Goal: Obtain resource: Download file/media

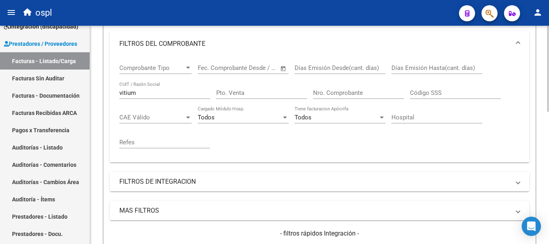
scroll to position [135, 0]
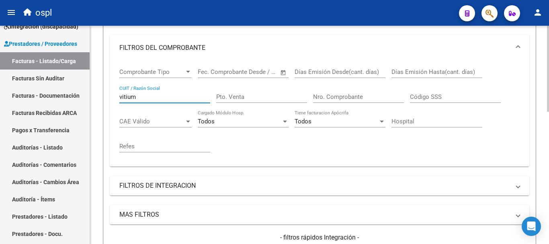
drag, startPoint x: 152, startPoint y: 96, endPoint x: 92, endPoint y: 91, distance: 60.1
click at [92, 91] on div "Video tutorial PRESTADORES -> Listado de CPBTs Emitidos por Prestadores / Prove…" at bounding box center [319, 164] width 459 height 547
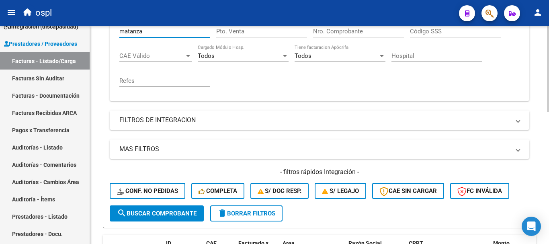
scroll to position [255, 0]
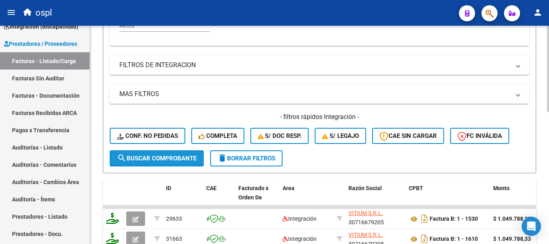
click at [174, 156] on span "search Buscar Comprobante" at bounding box center [157, 158] width 80 height 7
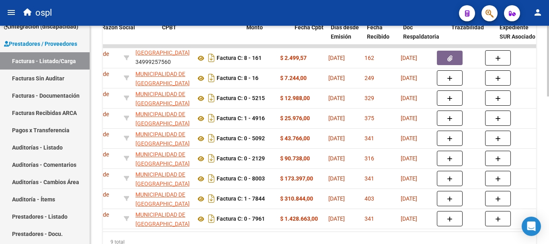
scroll to position [0, 253]
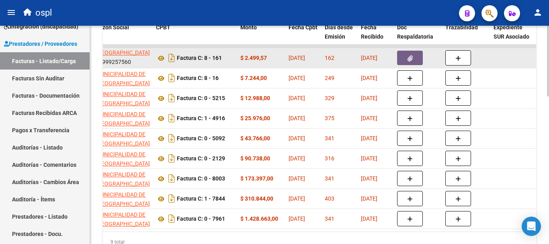
click at [412, 61] on icon "button" at bounding box center [410, 58] width 5 height 6
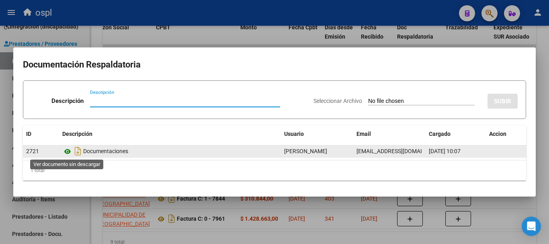
click at [68, 152] on icon at bounding box center [67, 152] width 10 height 10
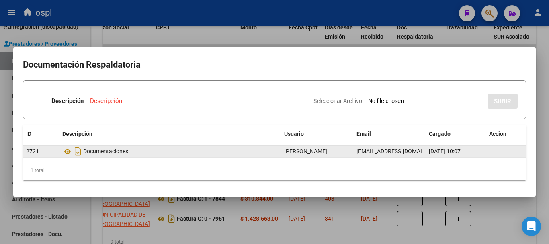
click at [99, 152] on div "Documentaciones" at bounding box center [169, 151] width 215 height 13
click at [77, 152] on icon "Descargar documento" at bounding box center [78, 151] width 10 height 13
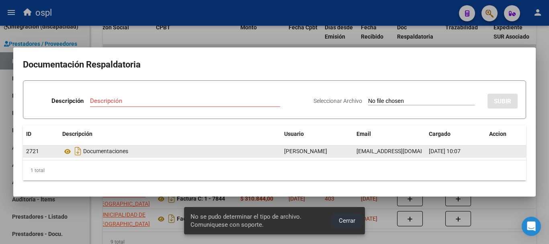
click at [346, 217] on span "Cerrar" at bounding box center [347, 220] width 16 height 7
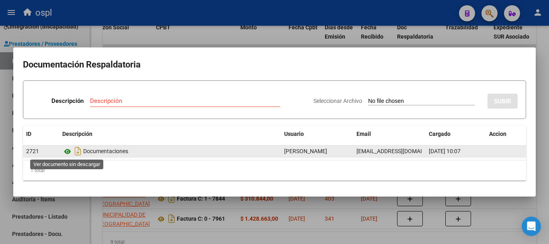
click at [66, 152] on icon at bounding box center [67, 152] width 10 height 10
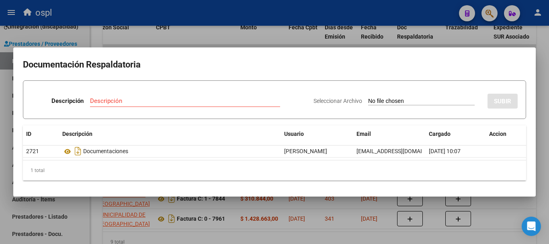
click at [237, 41] on div at bounding box center [274, 122] width 549 height 244
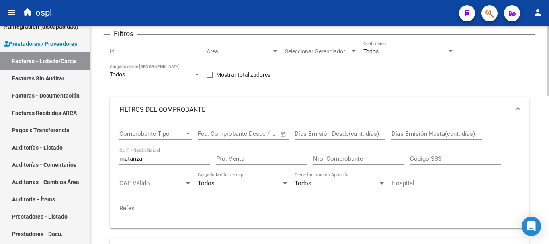
scroll to position [80, 0]
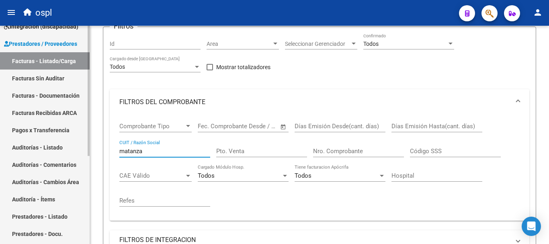
drag, startPoint x: 151, startPoint y: 149, endPoint x: 70, endPoint y: 145, distance: 80.9
click at [71, 145] on mat-sidenav-container "Firma Express Inicio Calendario SSS Instructivos Contacto OS Tesorería Extracto…" at bounding box center [274, 135] width 549 height 218
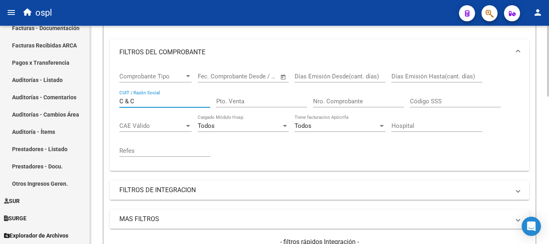
scroll to position [201, 0]
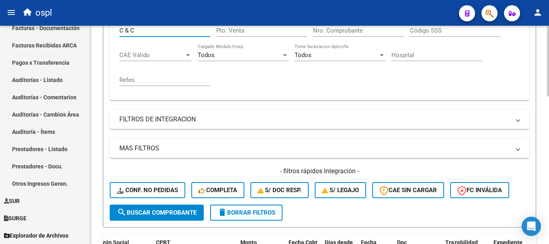
click at [168, 215] on span "search Buscar Comprobante" at bounding box center [157, 212] width 80 height 7
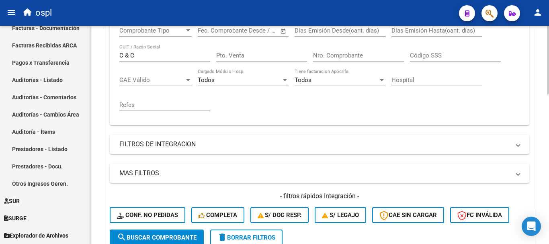
scroll to position [40, 0]
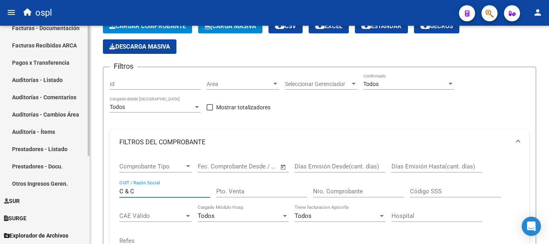
drag, startPoint x: 35, startPoint y: 183, endPoint x: 25, endPoint y: 172, distance: 14.5
click at [33, 182] on mat-sidenav-container "Firma Express Inicio Calendario SSS Instructivos Contacto OS Tesorería Extracto…" at bounding box center [274, 135] width 549 height 218
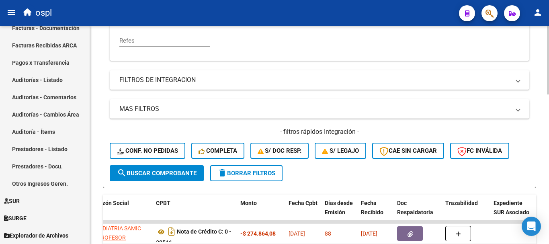
scroll to position [241, 0]
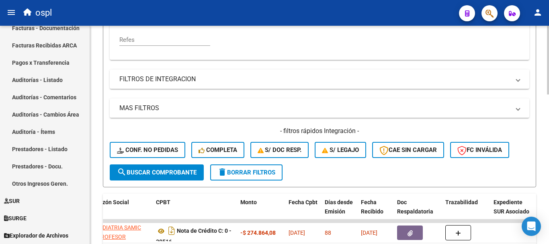
click at [160, 174] on span "search Buscar Comprobante" at bounding box center [157, 172] width 80 height 7
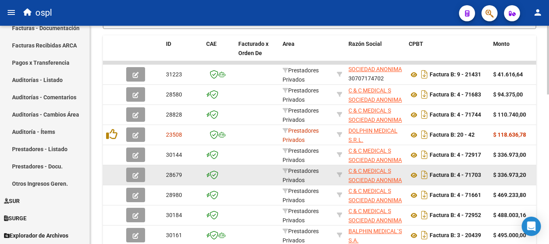
scroll to position [362, 0]
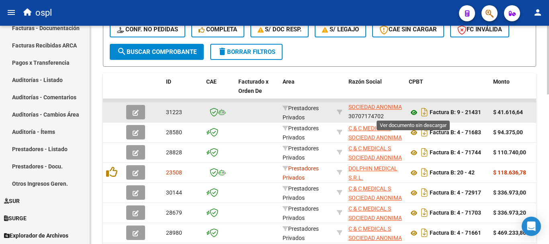
click at [414, 112] on icon at bounding box center [414, 113] width 10 height 10
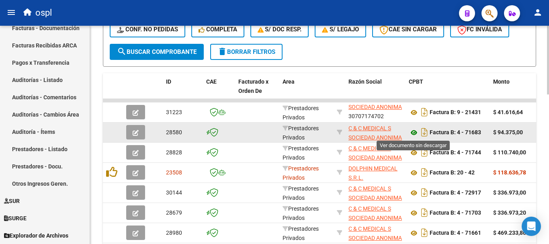
click at [415, 130] on icon at bounding box center [414, 133] width 10 height 10
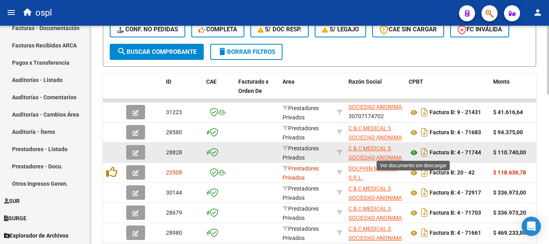
click at [412, 153] on icon at bounding box center [414, 153] width 10 height 10
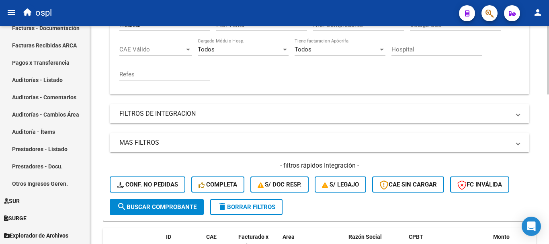
scroll to position [201, 0]
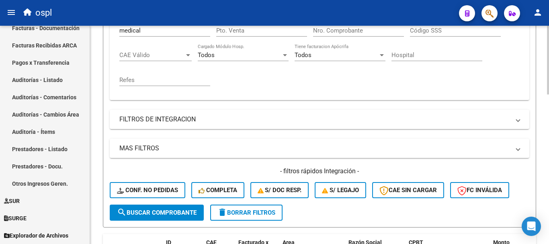
click at [119, 31] on div "Comprobante Tipo Comprobante Tipo Fecha inicio – Fecha fin Fec. Comprobante Des…" at bounding box center [320, 47] width 420 height 106
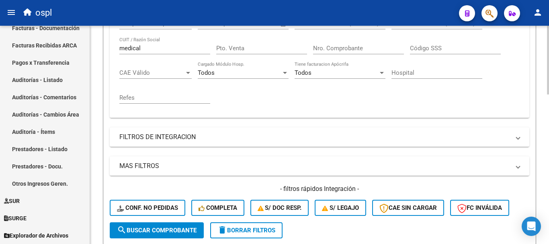
scroll to position [181, 0]
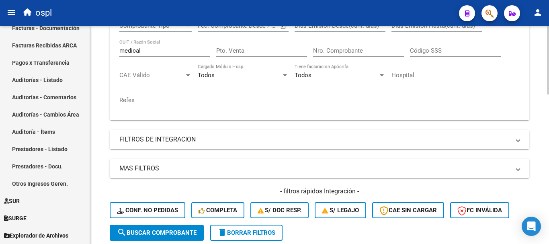
click at [122, 49] on input "medical" at bounding box center [164, 50] width 91 height 7
click at [121, 49] on input "cmedical" at bounding box center [164, 50] width 91 height 7
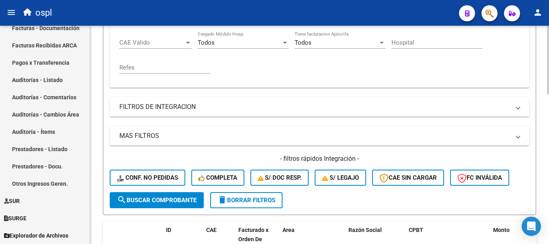
scroll to position [342, 0]
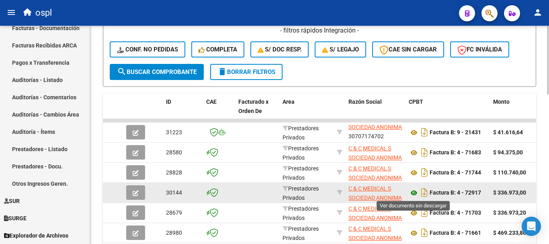
type input "c medical"
click at [413, 190] on icon at bounding box center [414, 193] width 10 height 10
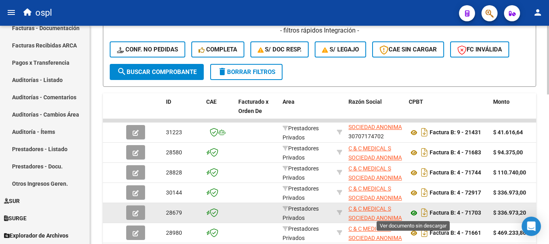
click at [415, 213] on icon at bounding box center [414, 213] width 10 height 10
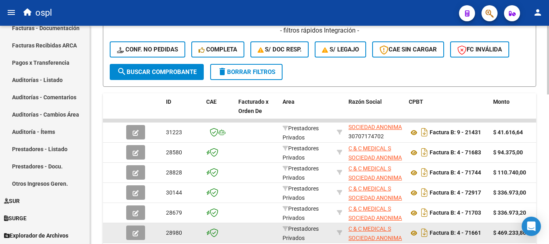
scroll to position [382, 0]
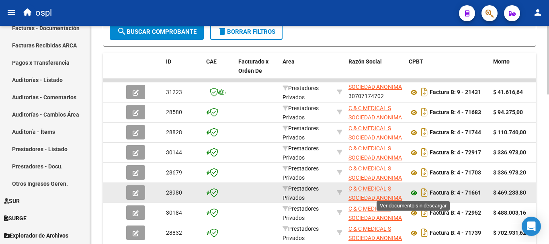
click at [417, 192] on icon at bounding box center [414, 193] width 10 height 10
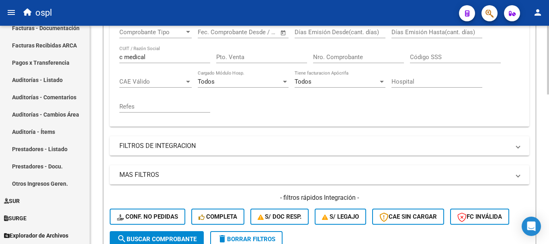
scroll to position [141, 0]
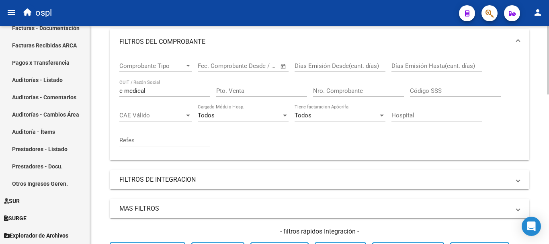
click at [353, 90] on input "Nro. Comprobante" at bounding box center [358, 90] width 91 height 7
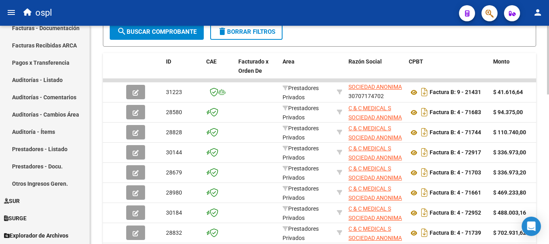
scroll to position [221, 0]
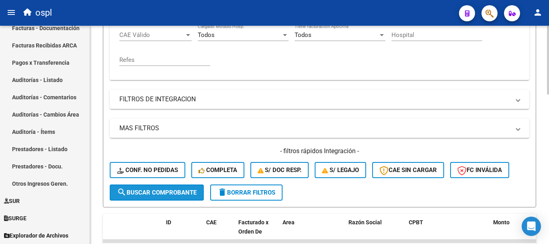
click at [147, 193] on span "search Buscar Comprobante" at bounding box center [157, 192] width 80 height 7
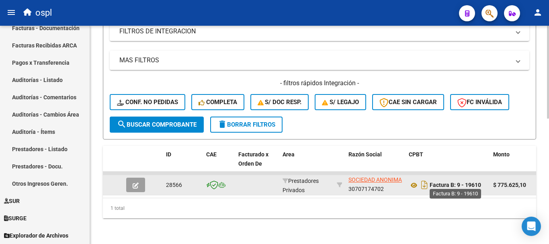
scroll to position [295, 0]
click at [422, 181] on icon "Descargar documento" at bounding box center [424, 184] width 10 height 13
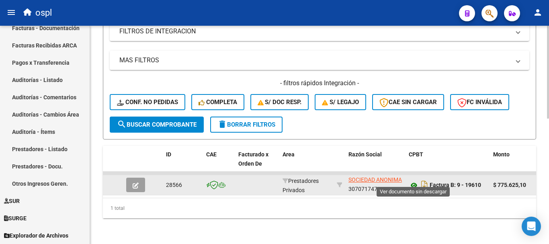
click at [415, 180] on icon at bounding box center [414, 185] width 10 height 10
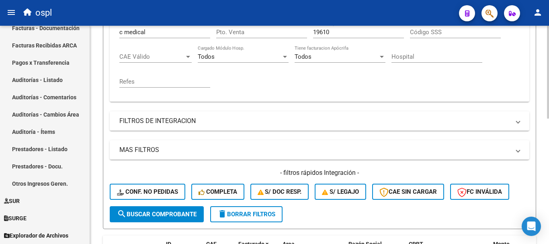
scroll to position [175, 0]
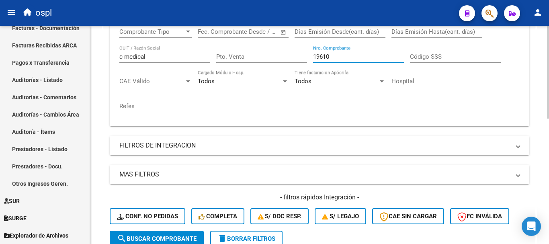
drag, startPoint x: 333, startPoint y: 57, endPoint x: 290, endPoint y: 47, distance: 43.8
click at [290, 47] on div "Comprobante Tipo Comprobante Tipo Fecha inicio – Fecha fin Fec. Comprobante Des…" at bounding box center [319, 69] width 400 height 99
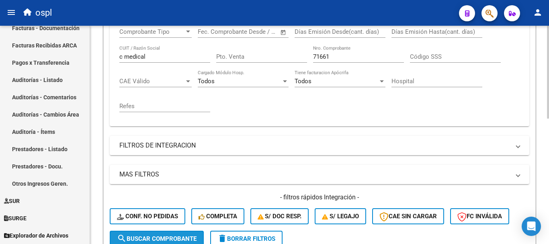
click at [171, 239] on span "search Buscar Comprobante" at bounding box center [157, 238] width 80 height 7
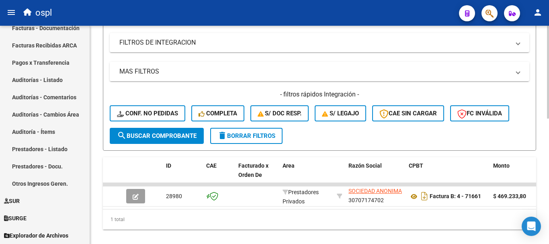
scroll to position [295, 0]
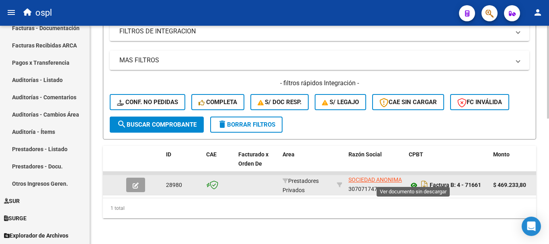
click at [415, 180] on icon at bounding box center [414, 185] width 10 height 10
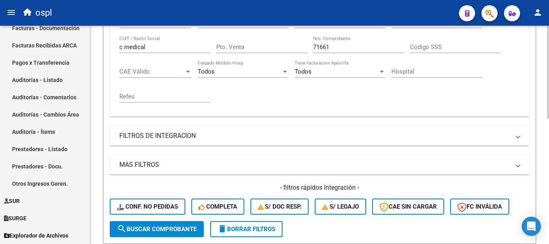
scroll to position [175, 0]
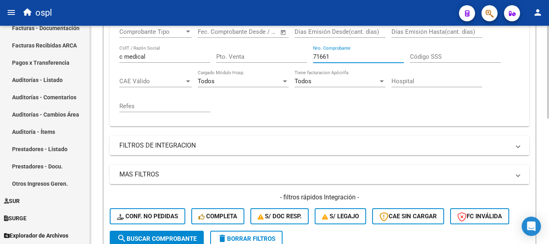
drag, startPoint x: 334, startPoint y: 54, endPoint x: 292, endPoint y: 50, distance: 42.0
click at [292, 50] on div "Comprobante Tipo Comprobante Tipo Fecha inicio – Fecha fin Fec. Comprobante Des…" at bounding box center [319, 69] width 400 height 99
click at [182, 236] on span "search Buscar Comprobante" at bounding box center [157, 238] width 80 height 7
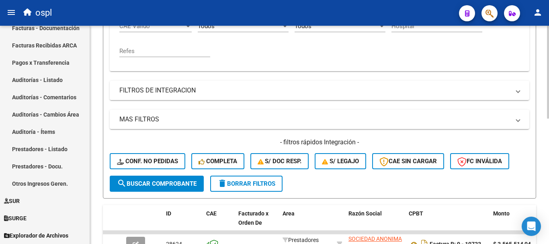
scroll to position [295, 0]
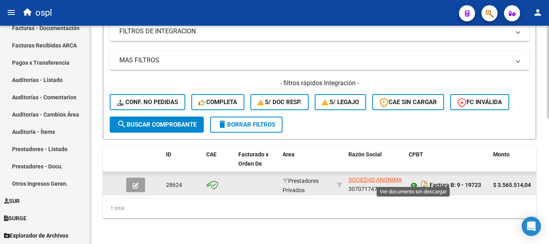
click at [413, 180] on icon at bounding box center [414, 185] width 10 height 10
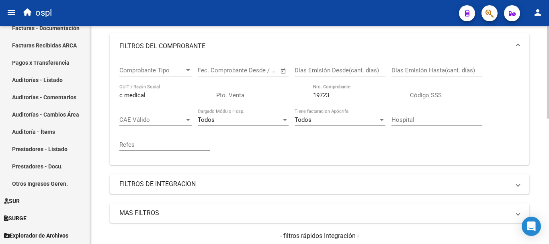
scroll to position [135, 0]
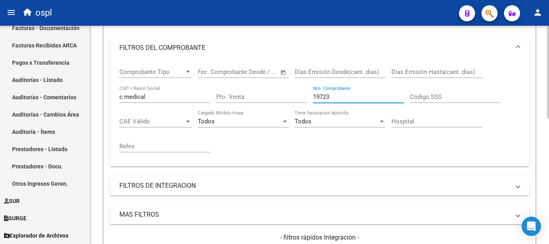
drag, startPoint x: 338, startPoint y: 95, endPoint x: 296, endPoint y: 90, distance: 42.9
click at [296, 90] on div "Comprobante Tipo Comprobante Tipo Fecha inicio – Fecha fin Fec. Comprobante Des…" at bounding box center [319, 110] width 400 height 99
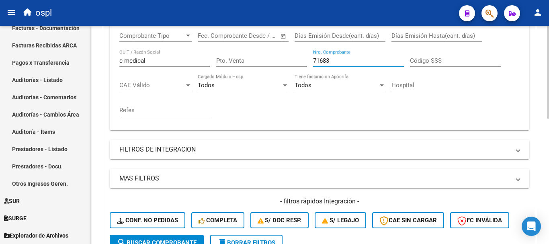
scroll to position [295, 0]
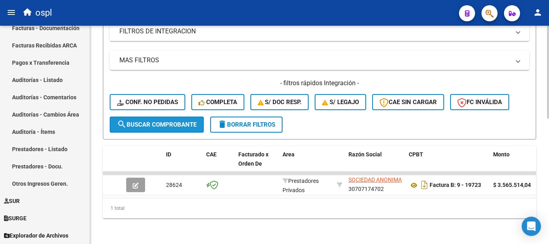
click at [160, 121] on span "search Buscar Comprobante" at bounding box center [157, 124] width 80 height 7
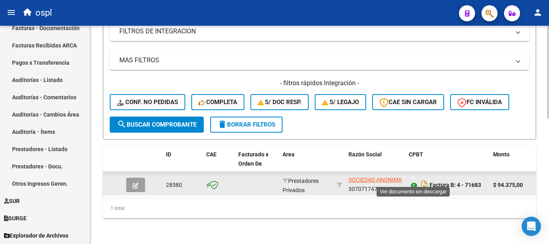
click at [414, 180] on icon at bounding box center [414, 185] width 10 height 10
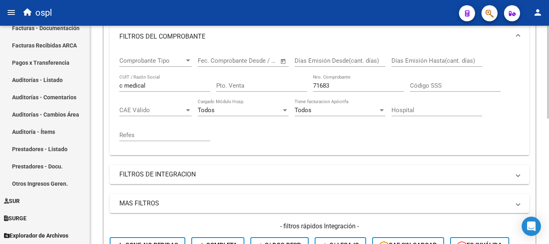
scroll to position [94, 0]
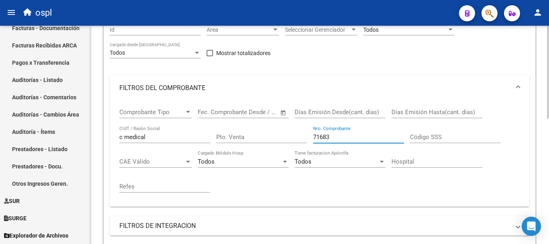
drag, startPoint x: 341, startPoint y: 134, endPoint x: 266, endPoint y: 124, distance: 76.2
click at [266, 124] on div "Comprobante Tipo Comprobante Tipo Fecha inicio – Fecha fin Fec. Comprobante Des…" at bounding box center [319, 150] width 400 height 99
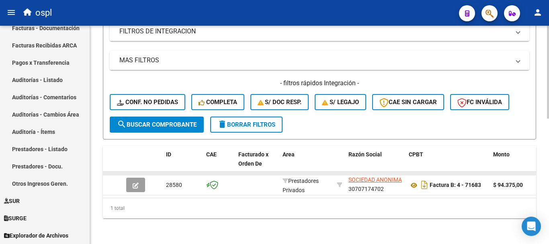
scroll to position [295, 0]
click at [176, 121] on span "search Buscar Comprobante" at bounding box center [157, 124] width 80 height 7
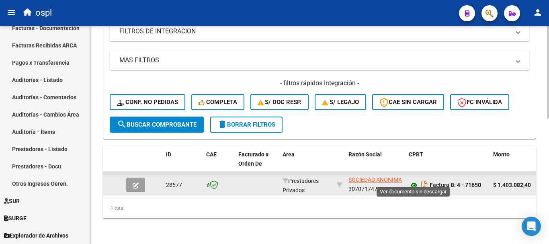
click at [413, 180] on icon at bounding box center [414, 185] width 10 height 10
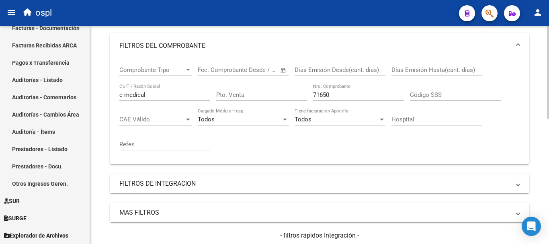
scroll to position [135, 0]
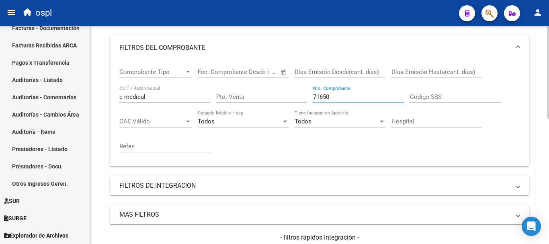
drag, startPoint x: 354, startPoint y: 97, endPoint x: 282, endPoint y: 90, distance: 72.7
click at [282, 90] on div "Comprobante Tipo Comprobante Tipo Fecha inicio – Fecha fin Fec. Comprobante Des…" at bounding box center [319, 110] width 400 height 99
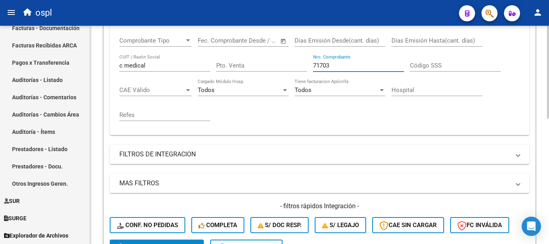
scroll to position [295, 0]
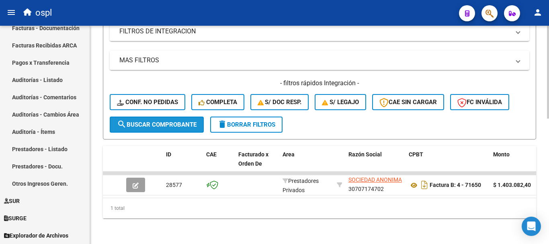
click at [189, 121] on span "search Buscar Comprobante" at bounding box center [157, 124] width 80 height 7
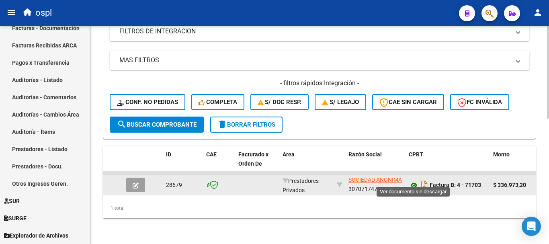
click at [412, 180] on icon at bounding box center [414, 185] width 10 height 10
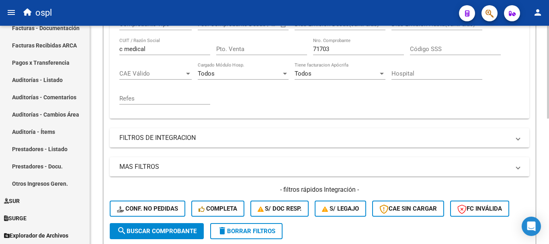
scroll to position [175, 0]
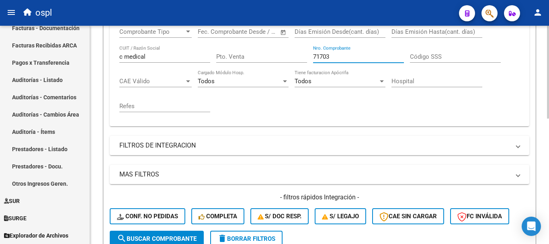
drag, startPoint x: 339, startPoint y: 57, endPoint x: 285, endPoint y: 47, distance: 55.1
click at [285, 47] on div "Comprobante Tipo Comprobante Tipo Fecha inicio – Fecha fin Fec. Comprobante Des…" at bounding box center [319, 69] width 400 height 99
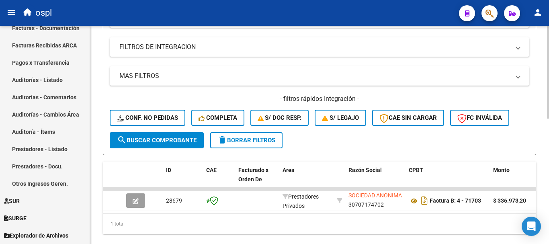
scroll to position [295, 0]
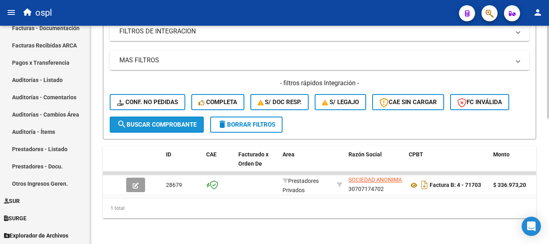
click at [177, 121] on span "search Buscar Comprobante" at bounding box center [157, 124] width 80 height 7
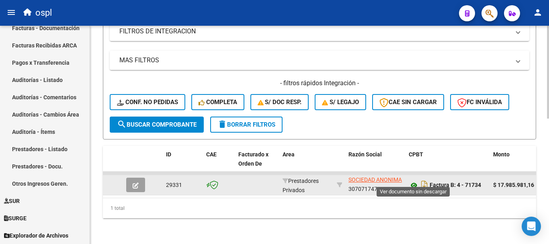
click at [410, 180] on icon at bounding box center [414, 185] width 10 height 10
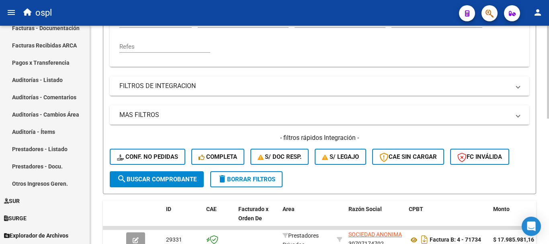
scroll to position [175, 0]
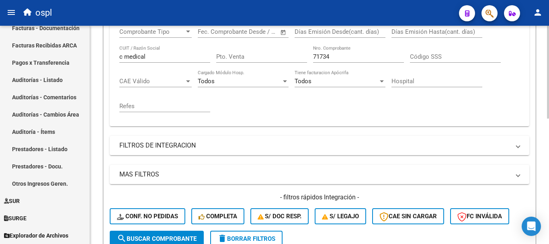
drag, startPoint x: 338, startPoint y: 50, endPoint x: 317, endPoint y: 50, distance: 20.5
click at [317, 50] on div "71734 Nro. Comprobante" at bounding box center [358, 53] width 91 height 17
drag, startPoint x: 332, startPoint y: 55, endPoint x: 292, endPoint y: 53, distance: 40.2
click at [292, 53] on div "Comprobante Tipo Comprobante Tipo Fecha inicio – Fecha fin Fec. Comprobante Des…" at bounding box center [319, 69] width 400 height 99
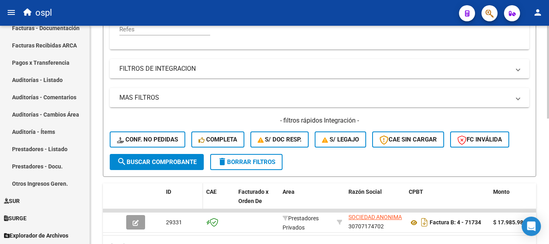
scroll to position [255, 0]
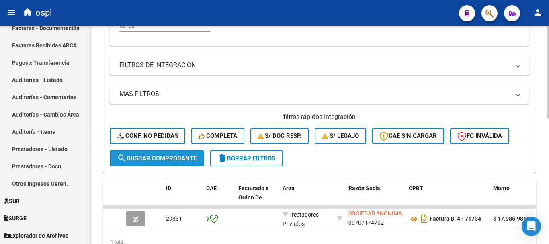
click at [174, 157] on span "search Buscar Comprobante" at bounding box center [157, 158] width 80 height 7
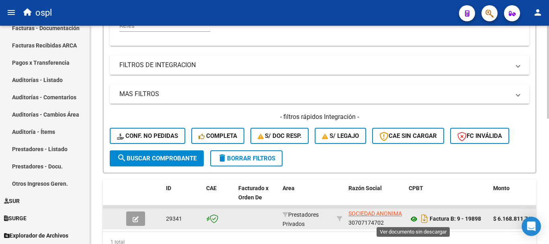
click at [412, 219] on icon at bounding box center [414, 219] width 10 height 10
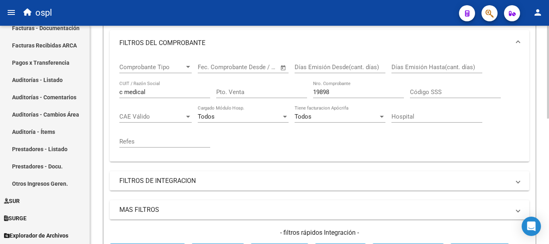
scroll to position [135, 0]
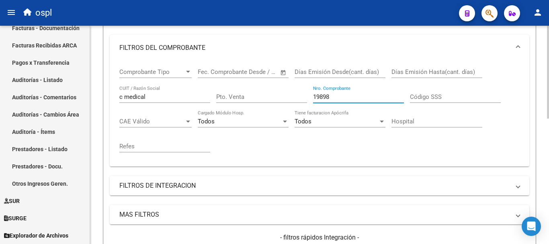
drag, startPoint x: 342, startPoint y: 95, endPoint x: 278, endPoint y: 80, distance: 66.3
click at [278, 80] on div "Comprobante Tipo Comprobante Tipo Fecha inicio – Fecha fin Fec. Comprobante Des…" at bounding box center [319, 110] width 400 height 99
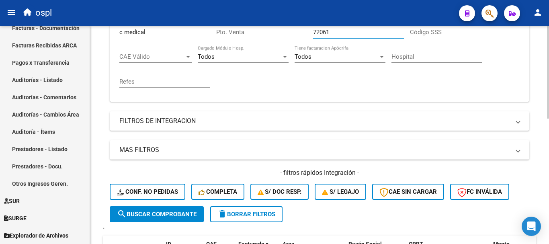
scroll to position [215, 0]
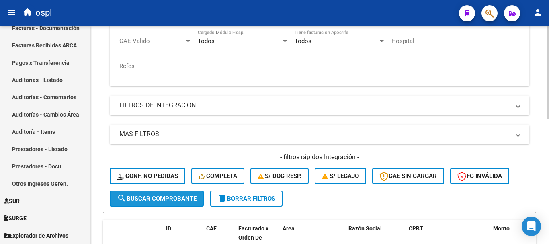
click at [180, 196] on span "search Buscar Comprobante" at bounding box center [157, 198] width 80 height 7
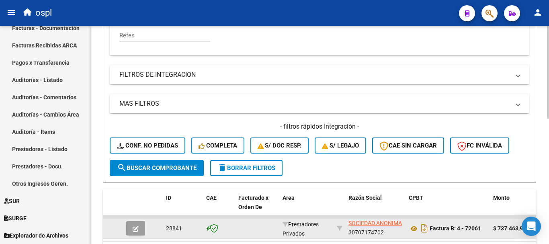
scroll to position [295, 0]
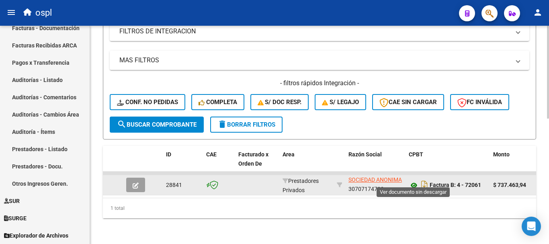
click at [414, 180] on icon at bounding box center [414, 185] width 10 height 10
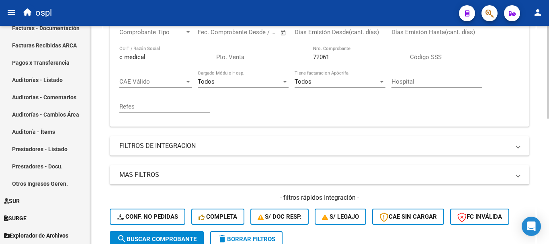
scroll to position [135, 0]
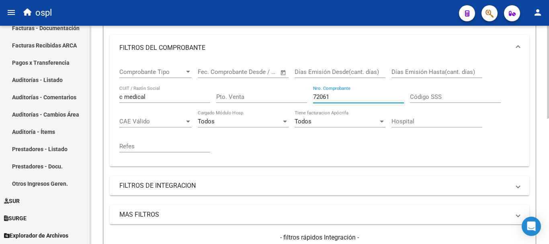
drag, startPoint x: 343, startPoint y: 99, endPoint x: 225, endPoint y: 79, distance: 119.9
click at [225, 79] on div "Comprobante Tipo Comprobante Tipo Fecha inicio – Fecha fin Fec. Comprobante Des…" at bounding box center [319, 110] width 400 height 99
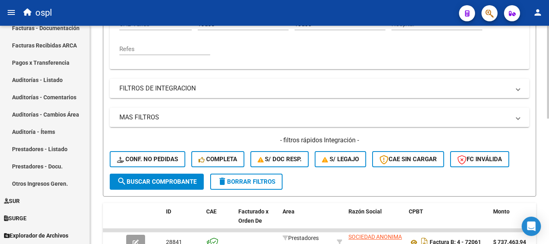
scroll to position [255, 0]
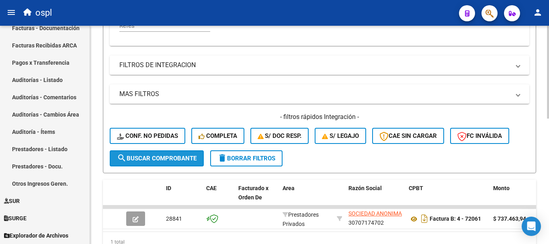
click at [171, 152] on button "search Buscar Comprobante" at bounding box center [157, 158] width 94 height 16
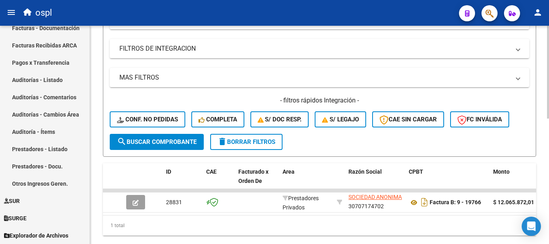
scroll to position [295, 0]
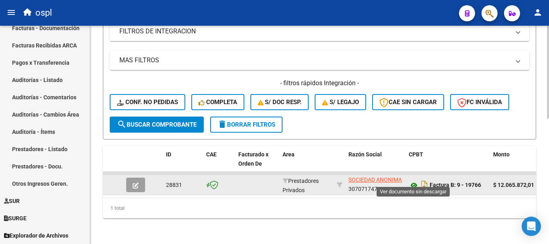
click at [413, 180] on icon at bounding box center [414, 185] width 10 height 10
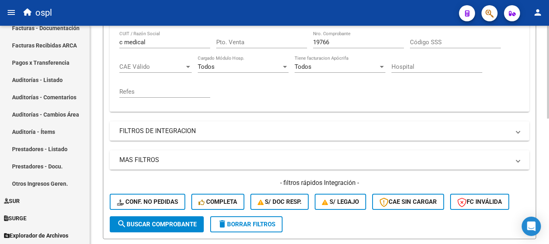
scroll to position [94, 0]
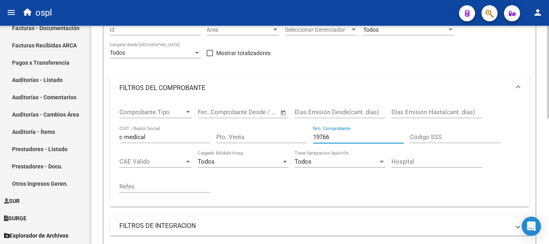
drag, startPoint x: 351, startPoint y: 138, endPoint x: 282, endPoint y: 131, distance: 69.5
click at [282, 131] on div "Comprobante Tipo Comprobante Tipo Fecha inicio – Fecha fin Fec. Comprobante Des…" at bounding box center [319, 150] width 400 height 99
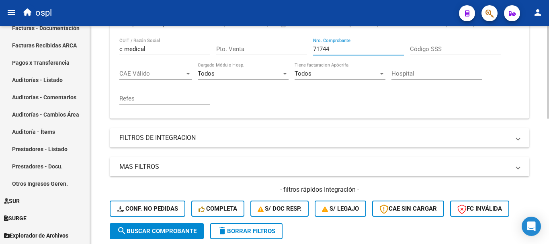
scroll to position [215, 0]
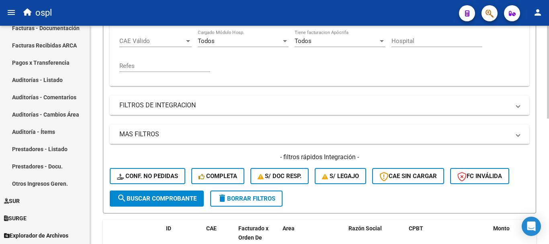
click at [186, 201] on span "search Buscar Comprobante" at bounding box center [157, 198] width 80 height 7
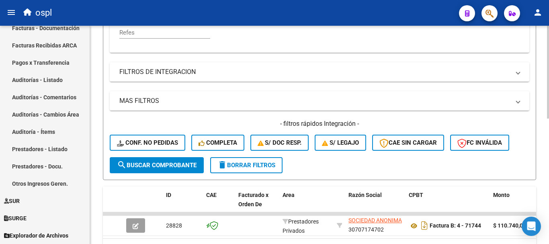
scroll to position [295, 0]
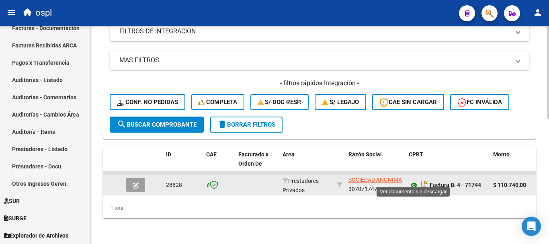
click at [416, 180] on icon at bounding box center [414, 185] width 10 height 10
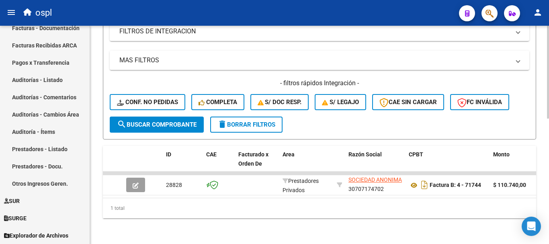
scroll to position [94, 0]
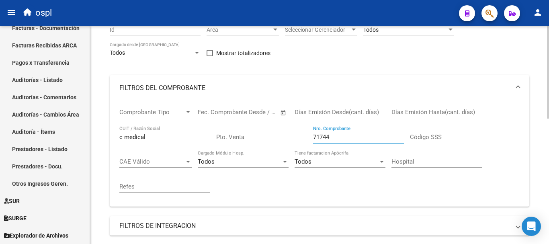
click at [346, 138] on input "71744" at bounding box center [358, 136] width 91 height 7
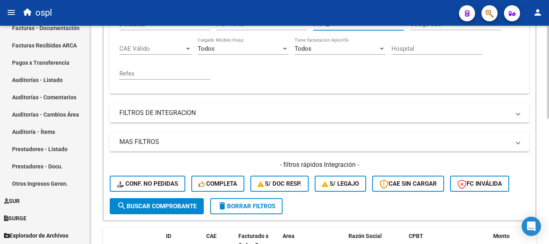
scroll to position [215, 0]
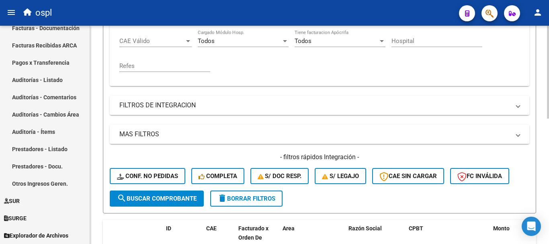
click at [168, 197] on span "search Buscar Comprobante" at bounding box center [157, 198] width 80 height 7
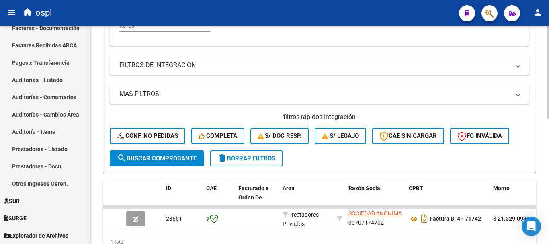
scroll to position [295, 0]
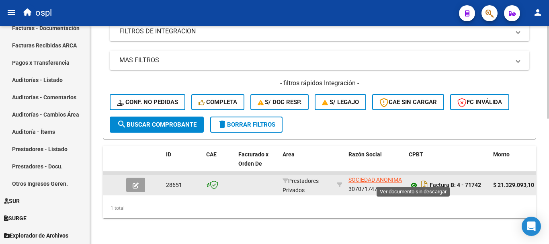
click at [416, 180] on icon at bounding box center [414, 185] width 10 height 10
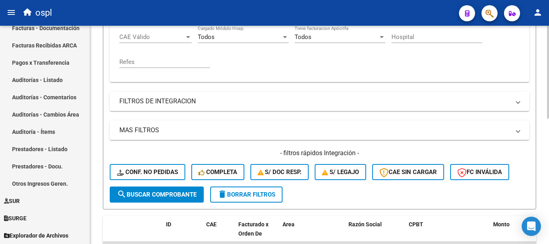
scroll to position [175, 0]
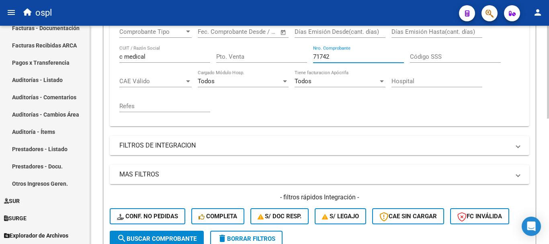
drag, startPoint x: 342, startPoint y: 55, endPoint x: 282, endPoint y: 48, distance: 61.1
click at [282, 48] on div "Comprobante Tipo Comprobante Tipo Fecha inicio – Fecha fin Fec. Comprobante Des…" at bounding box center [319, 69] width 400 height 99
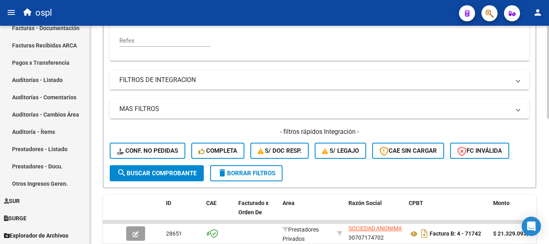
scroll to position [215, 0]
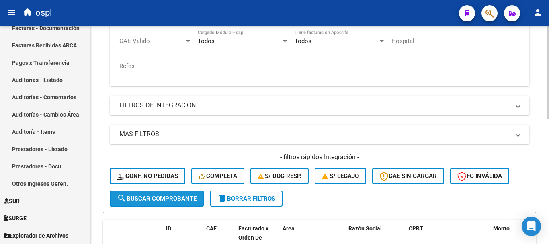
click at [182, 198] on span "search Buscar Comprobante" at bounding box center [157, 198] width 80 height 7
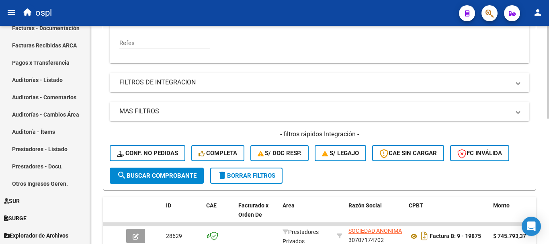
scroll to position [295, 0]
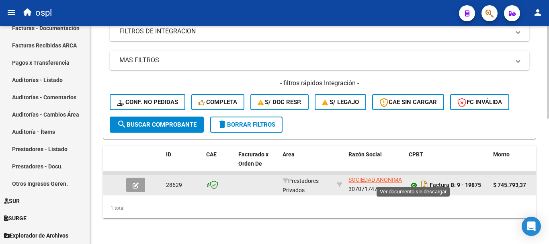
click at [413, 180] on icon at bounding box center [414, 185] width 10 height 10
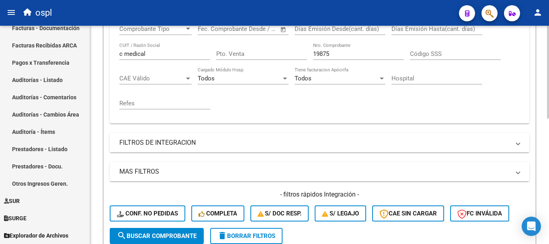
scroll to position [175, 0]
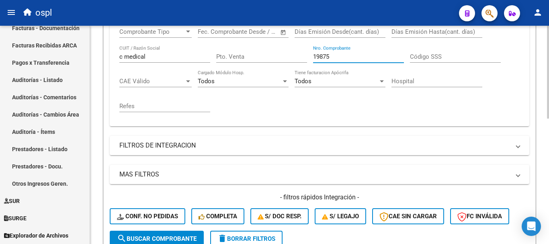
drag, startPoint x: 335, startPoint y: 55, endPoint x: 301, endPoint y: 47, distance: 35.6
click at [301, 47] on div "Comprobante Tipo Comprobante Tipo Fecha inicio – Fecha fin Fec. Comprobante Des…" at bounding box center [319, 69] width 400 height 99
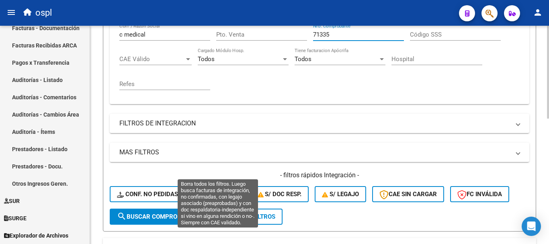
scroll to position [255, 0]
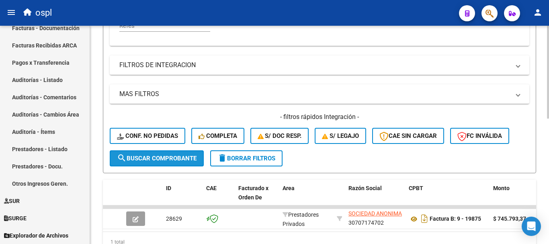
click at [188, 161] on span "search Buscar Comprobante" at bounding box center [157, 158] width 80 height 7
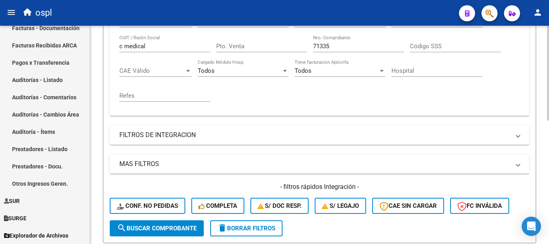
scroll to position [162, 0]
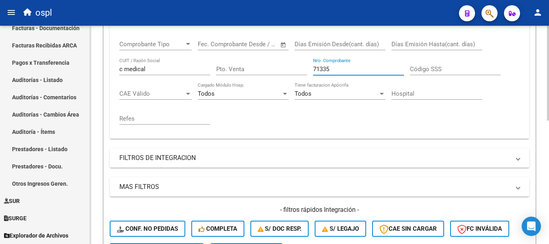
drag, startPoint x: 339, startPoint y: 67, endPoint x: 275, endPoint y: 60, distance: 64.6
click at [275, 60] on div "Comprobante Tipo Comprobante Tipo Fecha inicio – Fecha fin Fec. Comprobante Des…" at bounding box center [319, 82] width 400 height 99
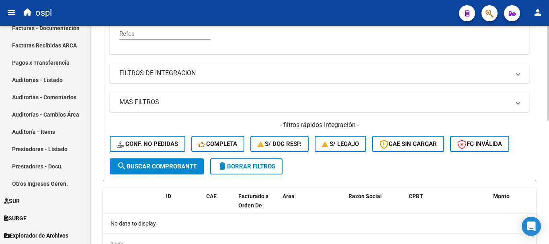
scroll to position [283, 0]
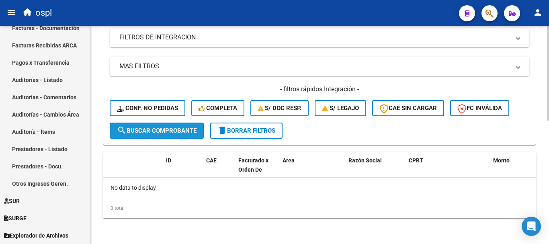
drag, startPoint x: 153, startPoint y: 132, endPoint x: 194, endPoint y: 143, distance: 42.3
click at [153, 132] on span "search Buscar Comprobante" at bounding box center [157, 130] width 80 height 7
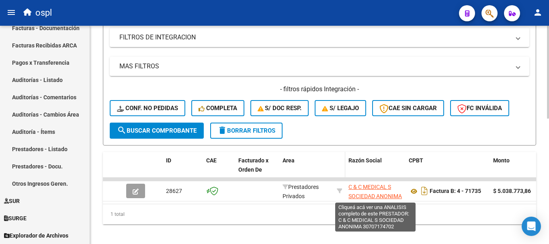
scroll to position [10, 0]
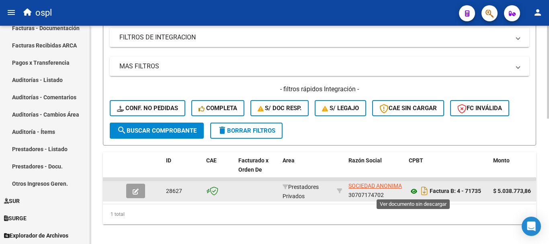
click at [411, 192] on icon at bounding box center [414, 191] width 10 height 10
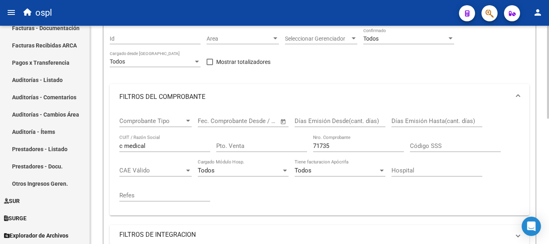
scroll to position [122, 0]
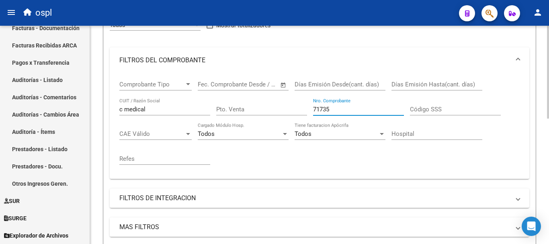
drag, startPoint x: 336, startPoint y: 109, endPoint x: 299, endPoint y: 100, distance: 38.0
click at [299, 100] on div "Comprobante Tipo Comprobante Tipo Fecha inicio – Fecha fin Fec. Comprobante Des…" at bounding box center [319, 122] width 400 height 99
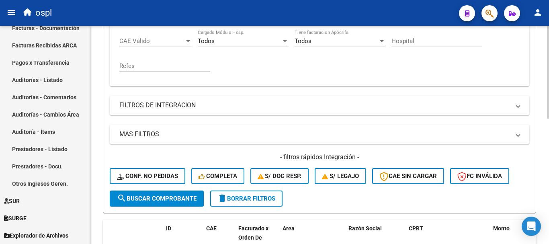
scroll to position [243, 0]
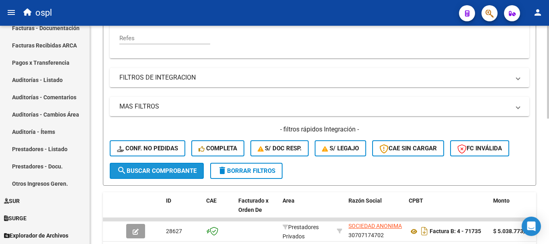
click at [184, 170] on span "search Buscar Comprobante" at bounding box center [157, 170] width 80 height 7
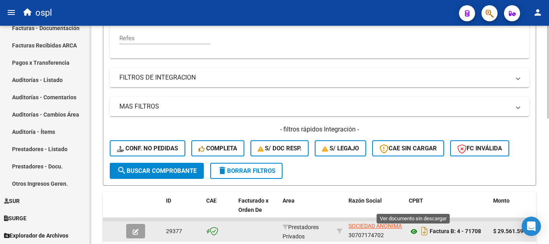
click at [412, 231] on icon at bounding box center [414, 232] width 10 height 10
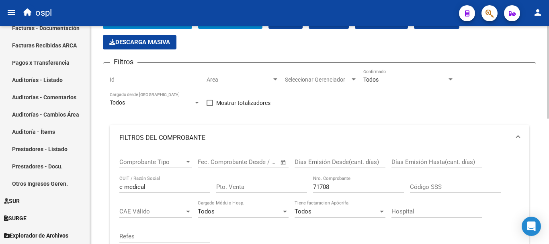
scroll to position [82, 0]
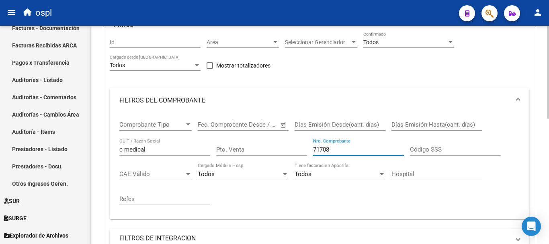
drag, startPoint x: 338, startPoint y: 151, endPoint x: 283, endPoint y: 142, distance: 55.8
click at [283, 142] on div "Comprobante Tipo Comprobante Tipo Fecha inicio – Fecha fin Fec. Comprobante Des…" at bounding box center [319, 162] width 400 height 99
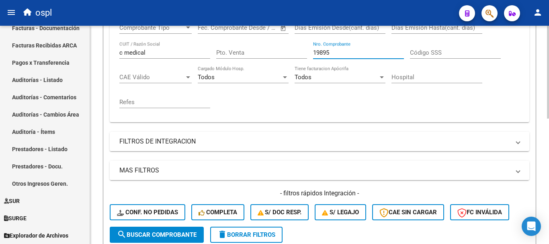
scroll to position [203, 0]
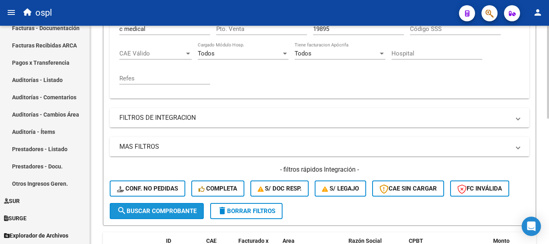
click at [180, 212] on span "search Buscar Comprobante" at bounding box center [157, 210] width 80 height 7
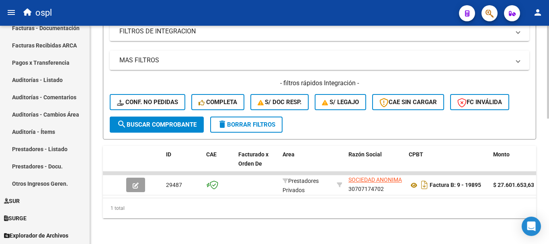
scroll to position [295, 0]
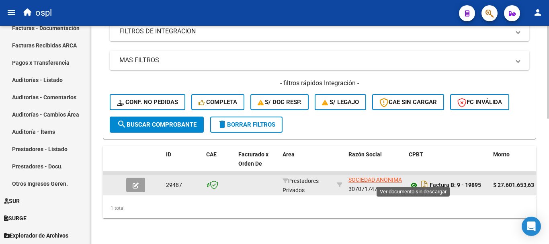
click at [411, 180] on icon at bounding box center [414, 185] width 10 height 10
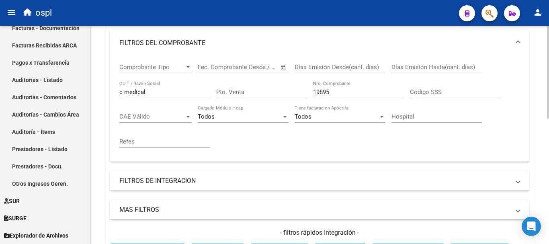
scroll to position [135, 0]
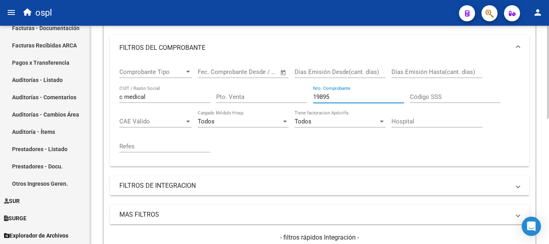
drag, startPoint x: 342, startPoint y: 97, endPoint x: 281, endPoint y: 84, distance: 62.2
click at [281, 84] on div "Comprobante Tipo Comprobante Tipo Fecha inicio – Fecha fin Fec. Comprobante Des…" at bounding box center [319, 110] width 400 height 99
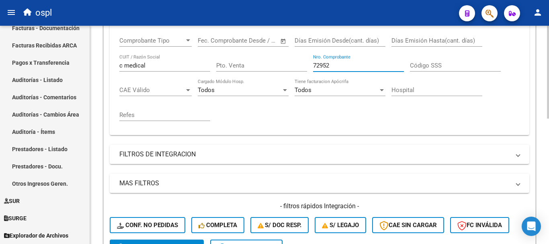
scroll to position [255, 0]
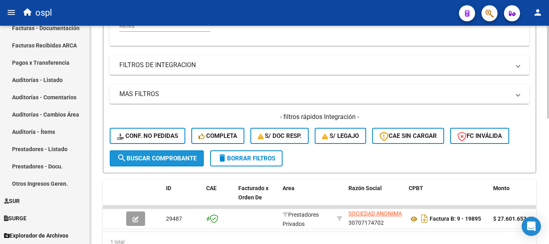
click at [148, 161] on span "search Buscar Comprobante" at bounding box center [157, 158] width 80 height 7
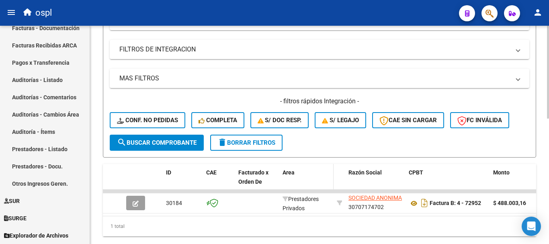
scroll to position [295, 0]
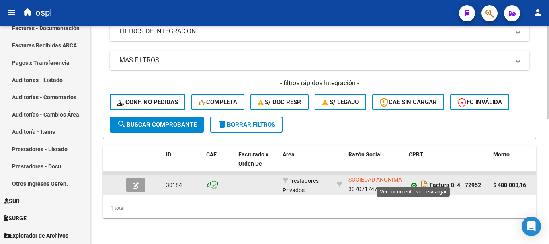
click at [412, 180] on icon at bounding box center [414, 185] width 10 height 10
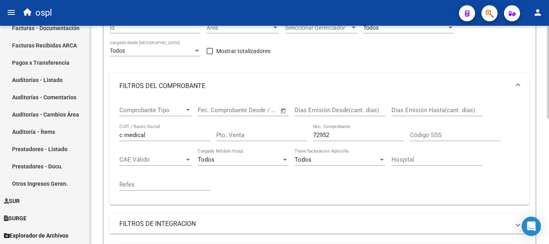
scroll to position [94, 0]
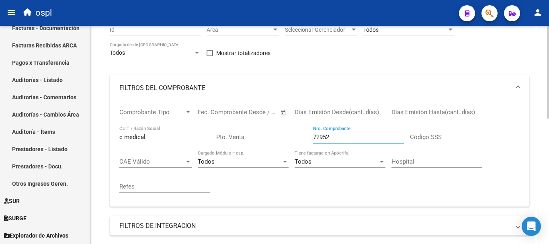
drag, startPoint x: 346, startPoint y: 139, endPoint x: 197, endPoint y: 117, distance: 151.1
click at [197, 117] on div "Comprobante Tipo Comprobante Tipo Fecha inicio – Fecha fin Fec. Comprobante Des…" at bounding box center [319, 150] width 400 height 99
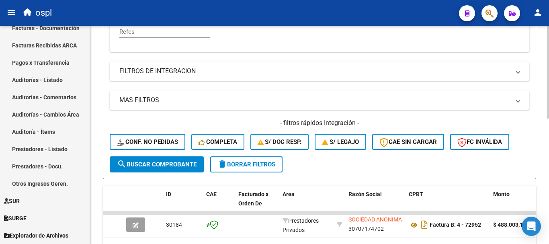
scroll to position [255, 0]
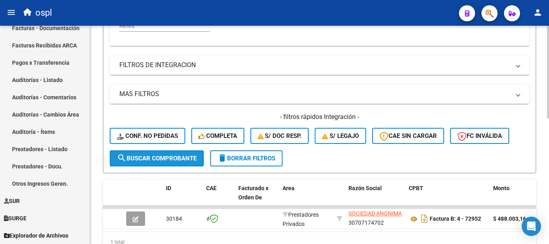
click at [170, 159] on span "search Buscar Comprobante" at bounding box center [157, 158] width 80 height 7
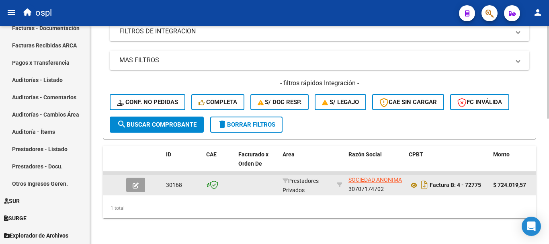
scroll to position [2, 0]
click at [414, 180] on icon at bounding box center [414, 185] width 10 height 10
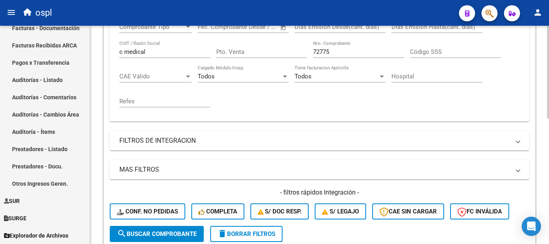
scroll to position [175, 0]
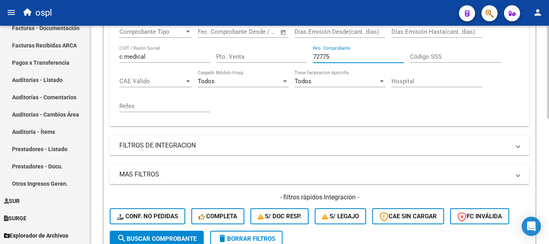
drag, startPoint x: 345, startPoint y: 58, endPoint x: 302, endPoint y: 52, distance: 43.1
click at [302, 52] on div "Comprobante Tipo Comprobante Tipo Fecha inicio – Fecha fin Fec. Comprobante Des…" at bounding box center [319, 69] width 400 height 99
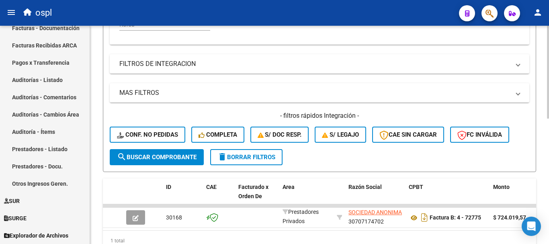
scroll to position [255, 0]
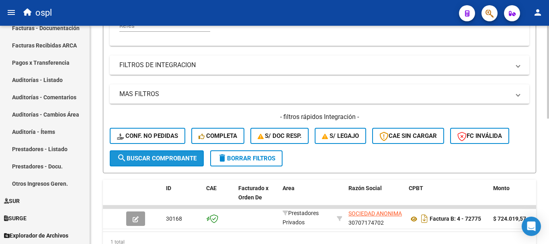
click at [186, 156] on span "search Buscar Comprobante" at bounding box center [157, 158] width 80 height 7
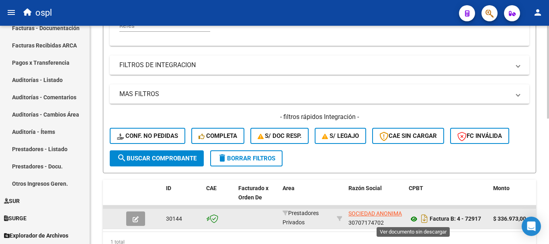
click at [413, 218] on icon at bounding box center [414, 219] width 10 height 10
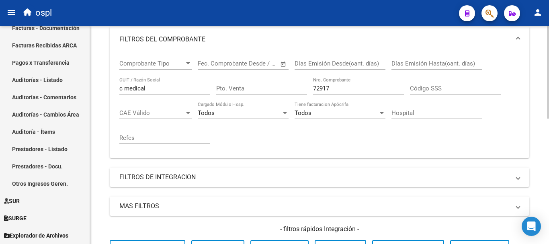
scroll to position [135, 0]
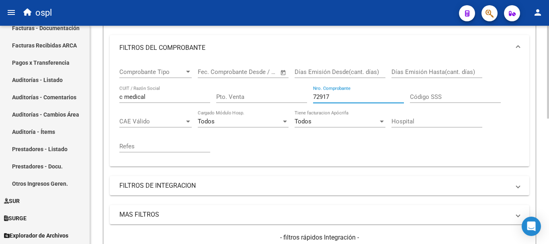
drag, startPoint x: 338, startPoint y: 98, endPoint x: 310, endPoint y: 96, distance: 28.7
click at [310, 96] on div "Comprobante Tipo Comprobante Tipo Fecha inicio – Fecha fin Fec. Comprobante Des…" at bounding box center [319, 110] width 400 height 99
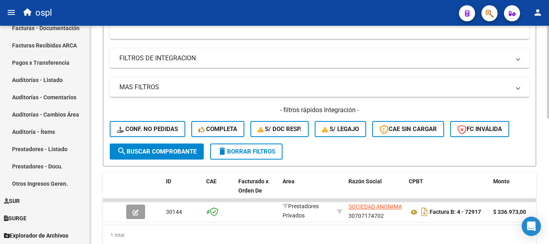
scroll to position [295, 0]
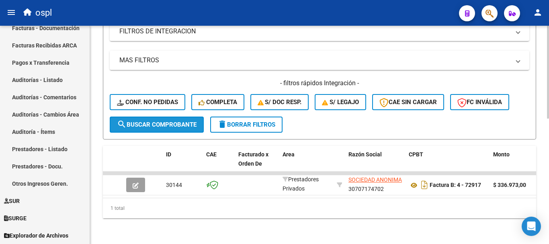
click at [185, 121] on span "search Buscar Comprobante" at bounding box center [157, 124] width 80 height 7
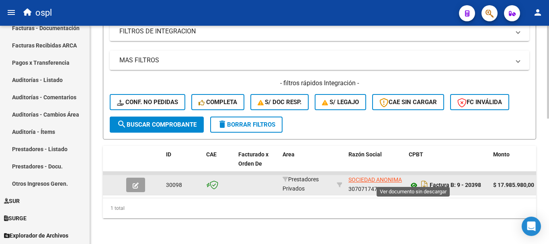
click at [412, 180] on icon at bounding box center [414, 185] width 10 height 10
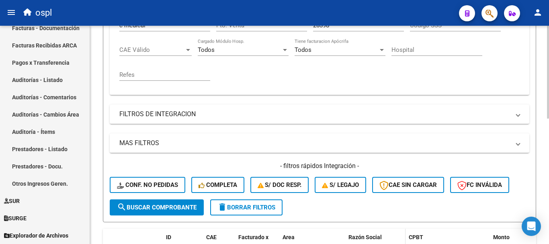
scroll to position [135, 0]
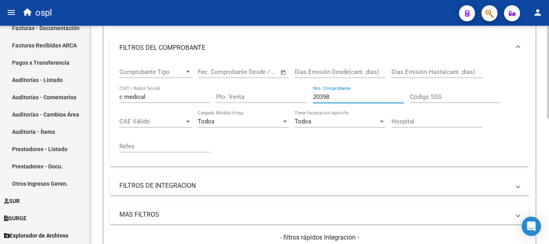
drag, startPoint x: 340, startPoint y: 97, endPoint x: 281, endPoint y: 91, distance: 59.3
click at [281, 91] on div "Comprobante Tipo Comprobante Tipo Fecha inicio – Fecha fin Fec. Comprobante Des…" at bounding box center [319, 110] width 400 height 99
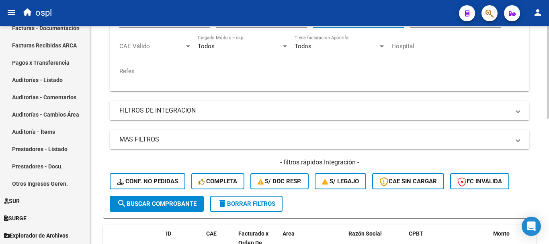
scroll to position [215, 0]
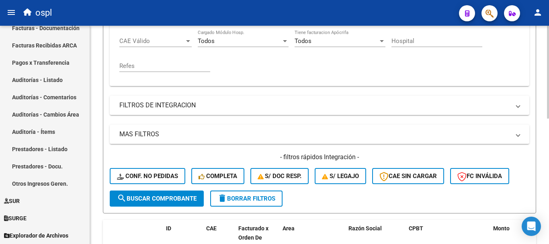
click at [184, 197] on span "search Buscar Comprobante" at bounding box center [157, 198] width 80 height 7
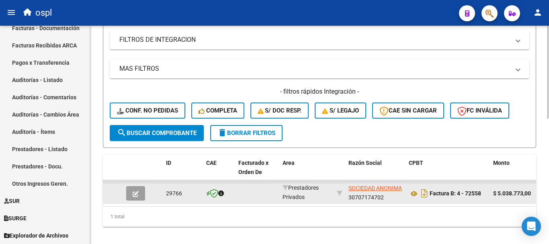
scroll to position [295, 0]
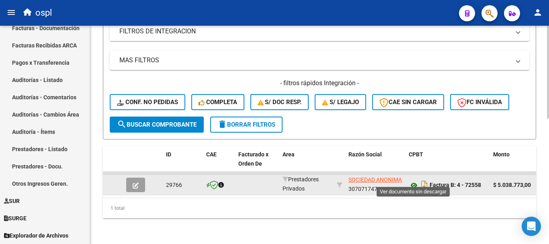
click at [412, 180] on icon at bounding box center [414, 185] width 10 height 10
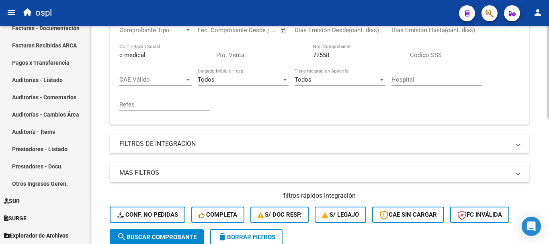
scroll to position [175, 0]
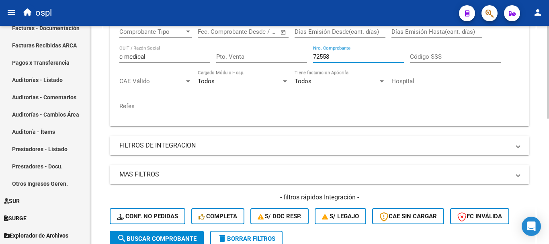
drag, startPoint x: 334, startPoint y: 57, endPoint x: 306, endPoint y: 55, distance: 28.2
click at [306, 55] on div "Comprobante Tipo Comprobante Tipo Fecha inicio – Fecha fin Fec. Comprobante Des…" at bounding box center [319, 69] width 400 height 99
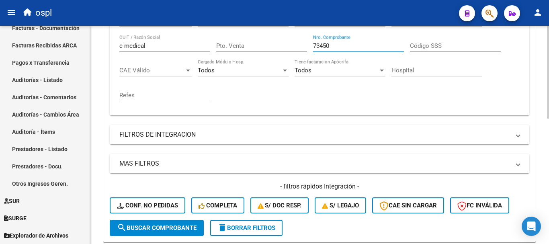
scroll to position [215, 0]
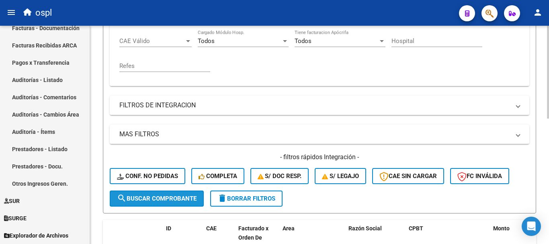
click at [174, 198] on span "search Buscar Comprobante" at bounding box center [157, 198] width 80 height 7
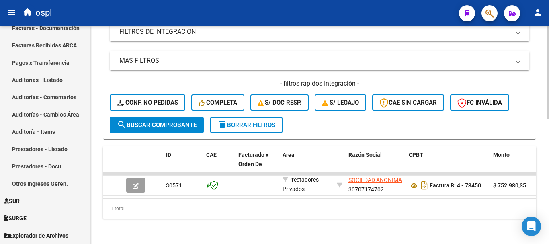
scroll to position [295, 0]
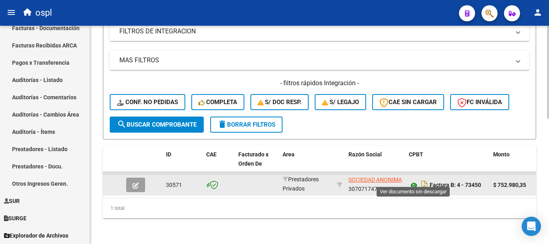
click at [416, 180] on icon at bounding box center [414, 185] width 10 height 10
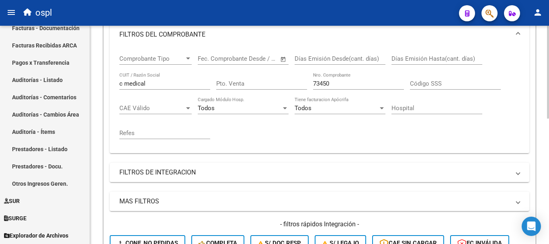
scroll to position [135, 0]
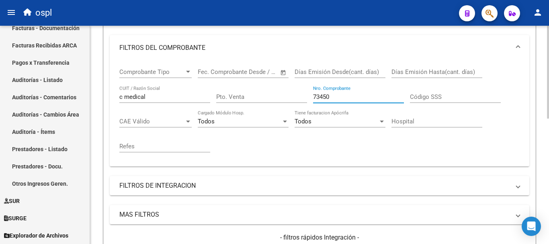
drag, startPoint x: 345, startPoint y: 98, endPoint x: 280, endPoint y: 91, distance: 65.1
click at [280, 91] on div "Comprobante Tipo Comprobante Tipo Fecha inicio – Fecha fin Fec. Comprobante Des…" at bounding box center [319, 110] width 400 height 99
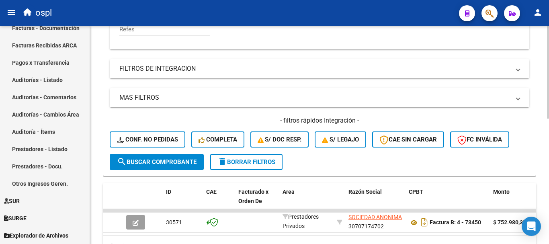
scroll to position [255, 0]
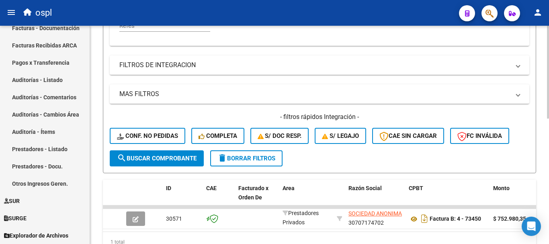
type input "21431"
click at [177, 154] on button "search Buscar Comprobante" at bounding box center [157, 158] width 94 height 16
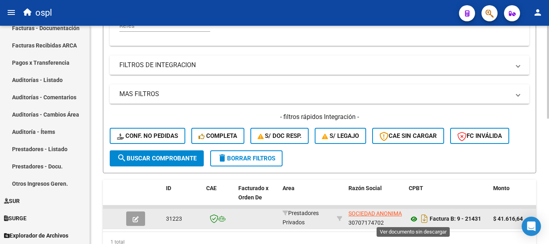
click at [414, 220] on icon at bounding box center [414, 219] width 10 height 10
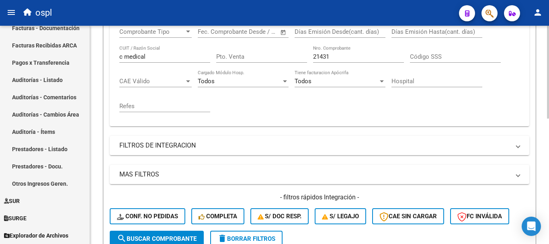
scroll to position [135, 0]
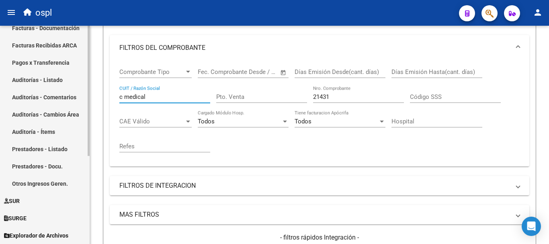
drag, startPoint x: 152, startPoint y: 95, endPoint x: 55, endPoint y: 84, distance: 97.9
click at [55, 84] on mat-sidenav-container "Firma Express Inicio Calendario SSS Instructivos Contacto OS Tesorería Extracto…" at bounding box center [274, 135] width 549 height 218
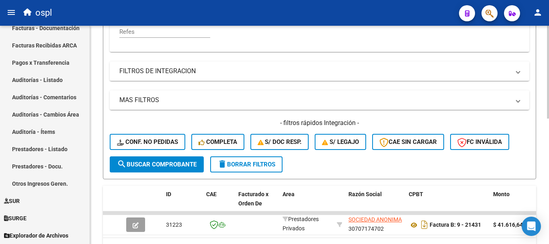
scroll to position [255, 0]
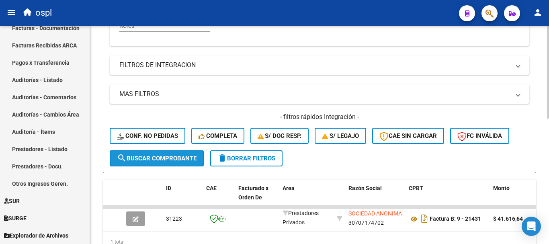
click at [183, 158] on span "search Buscar Comprobante" at bounding box center [157, 158] width 80 height 7
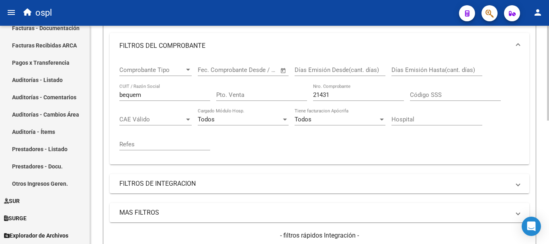
scroll to position [135, 0]
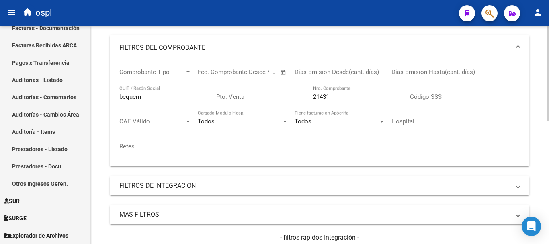
click at [152, 98] on input "bequem" at bounding box center [164, 96] width 91 height 7
type input "beque"
drag, startPoint x: 333, startPoint y: 96, endPoint x: 288, endPoint y: 90, distance: 45.0
click at [290, 92] on div "Comprobante Tipo Comprobante Tipo Fecha inicio – Fecha fin Fec. Comprobante Des…" at bounding box center [319, 110] width 400 height 99
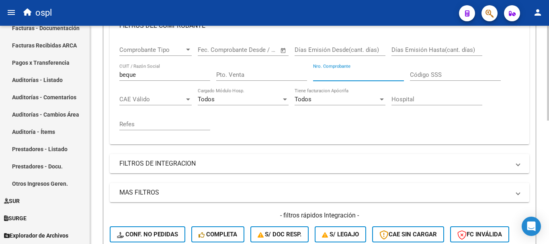
scroll to position [255, 0]
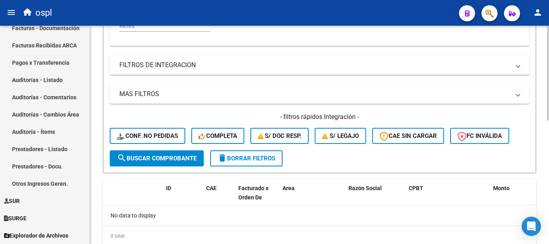
click at [162, 160] on span "search Buscar Comprobante" at bounding box center [157, 158] width 80 height 7
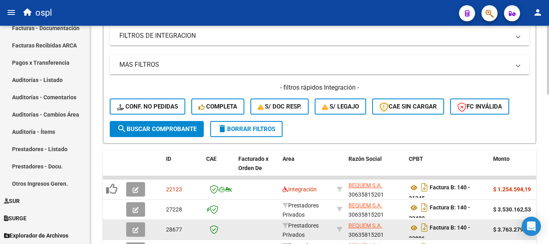
scroll to position [336, 0]
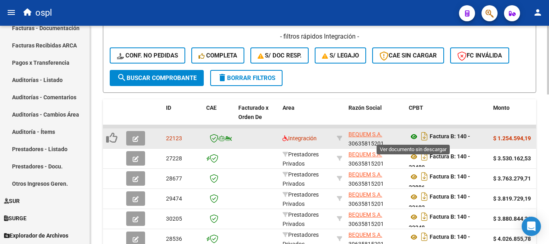
click at [412, 136] on icon at bounding box center [414, 137] width 10 height 10
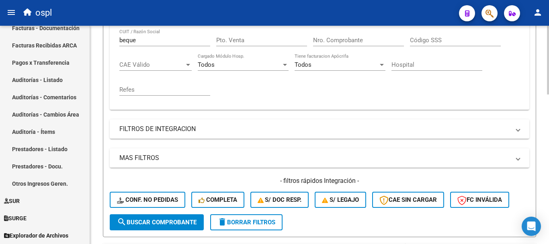
scroll to position [94, 0]
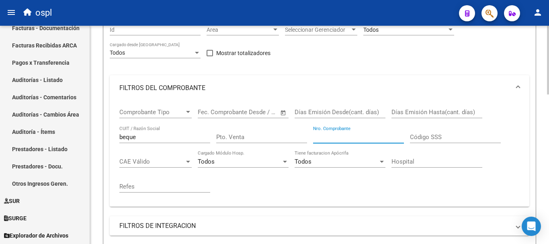
click at [352, 136] on input "Nro. Comprobante" at bounding box center [358, 136] width 91 height 7
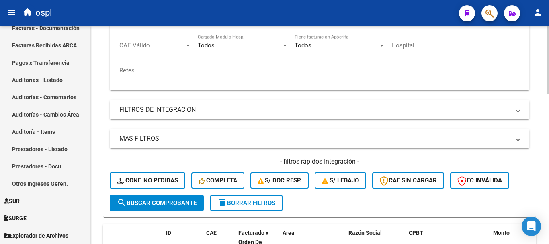
scroll to position [215, 0]
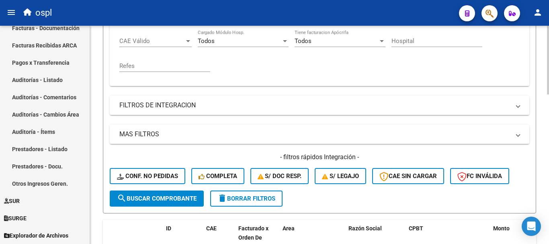
type input "29774"
click at [164, 201] on span "search Buscar Comprobante" at bounding box center [157, 198] width 80 height 7
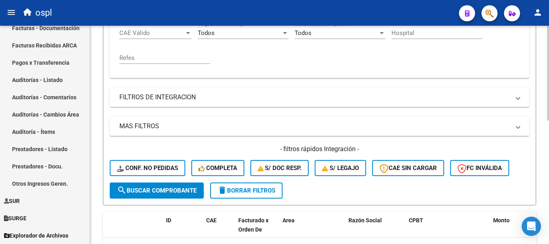
scroll to position [243, 0]
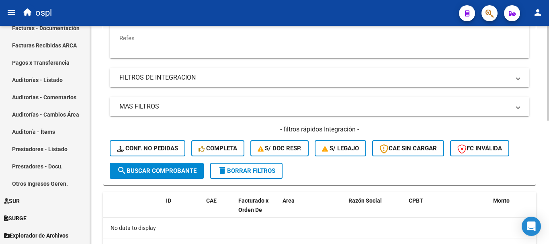
click at [159, 170] on span "search Buscar Comprobante" at bounding box center [157, 170] width 80 height 7
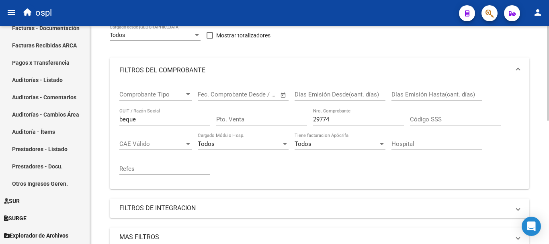
scroll to position [82, 0]
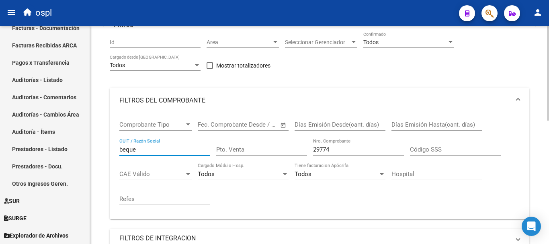
click at [152, 150] on input "beque" at bounding box center [164, 149] width 91 height 7
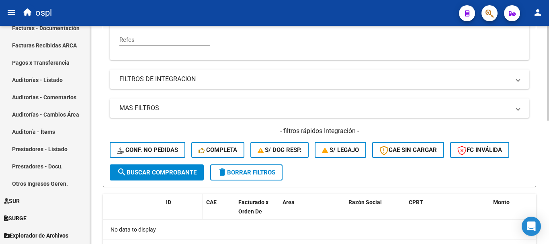
scroll to position [243, 0]
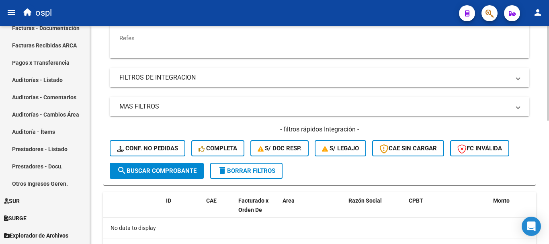
type input "bequem"
click at [173, 169] on span "search Buscar Comprobante" at bounding box center [157, 170] width 80 height 7
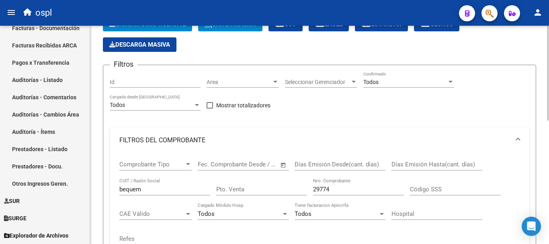
scroll to position [42, 0]
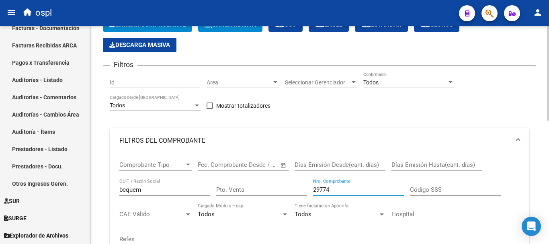
drag, startPoint x: 346, startPoint y: 188, endPoint x: 280, endPoint y: 178, distance: 67.0
click at [280, 178] on div "Comprobante Tipo Comprobante Tipo Fecha inicio – Fecha fin Fec. Comprobante Des…" at bounding box center [319, 203] width 400 height 99
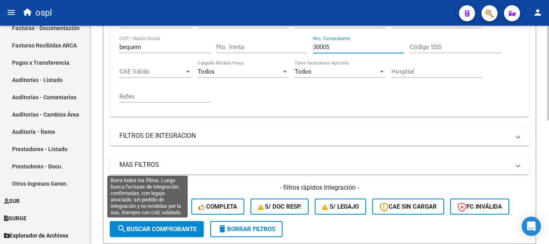
scroll to position [203, 0]
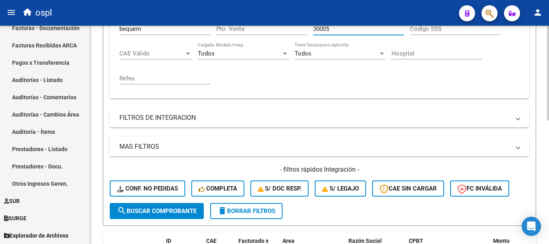
type input "30005"
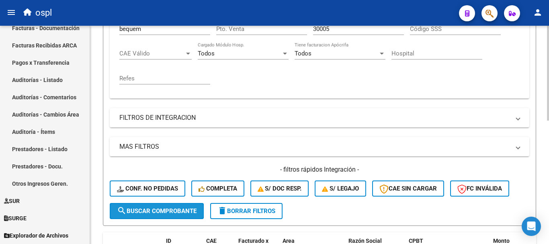
click at [170, 213] on span "search Buscar Comprobante" at bounding box center [157, 210] width 80 height 7
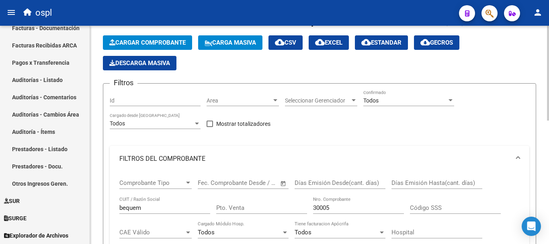
scroll to position [80, 0]
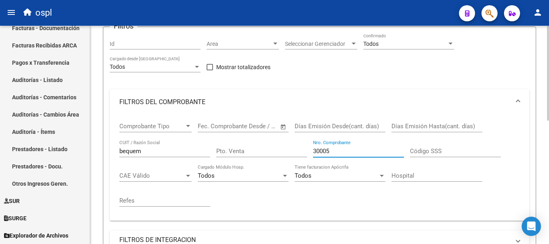
drag, startPoint x: 336, startPoint y: 150, endPoint x: 296, endPoint y: 146, distance: 39.6
click at [296, 146] on div "Comprobante Tipo Comprobante Tipo Fecha inicio – Fecha fin Fec. Comprobante Des…" at bounding box center [319, 164] width 400 height 99
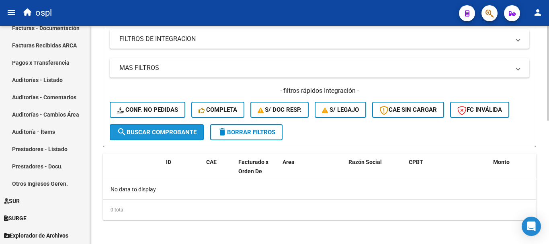
click at [186, 139] on button "search Buscar Comprobante" at bounding box center [157, 132] width 94 height 16
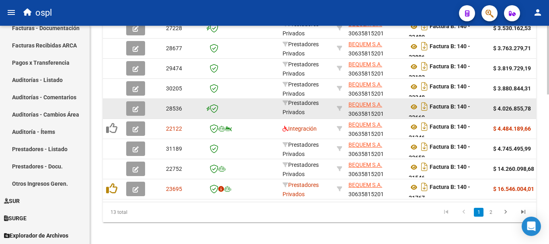
scroll to position [476, 0]
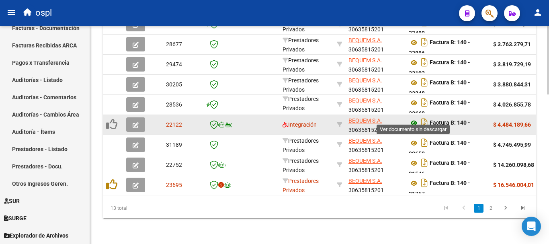
click at [417, 118] on icon at bounding box center [414, 123] width 10 height 10
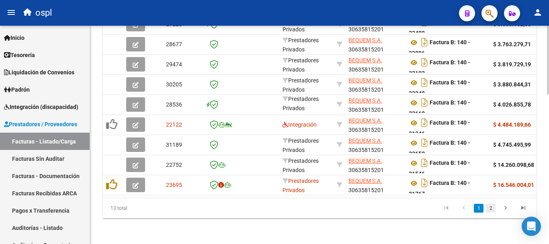
click at [490, 205] on link "2" at bounding box center [491, 208] width 10 height 9
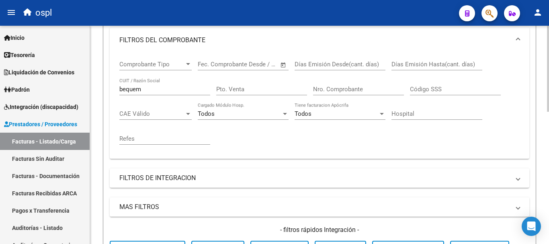
scroll to position [135, 0]
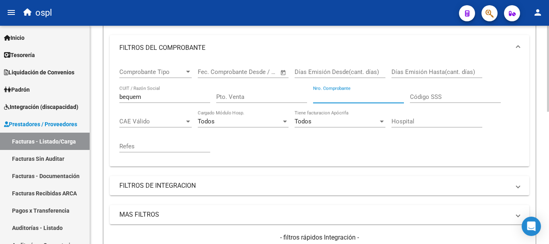
click at [352, 96] on input "Nro. Comprobante" at bounding box center [358, 96] width 91 height 7
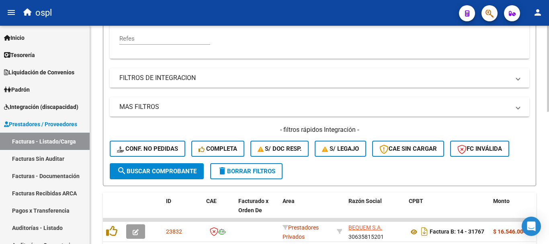
scroll to position [255, 0]
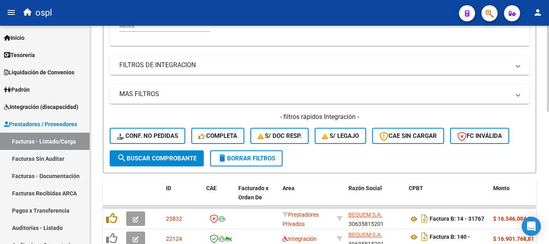
click at [171, 159] on span "search Buscar Comprobante" at bounding box center [157, 158] width 80 height 7
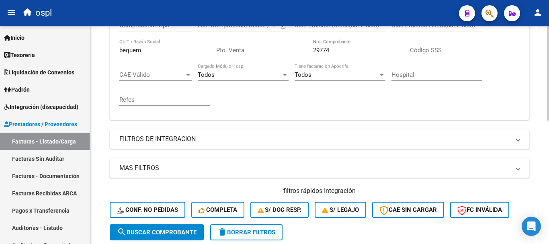
scroll to position [175, 0]
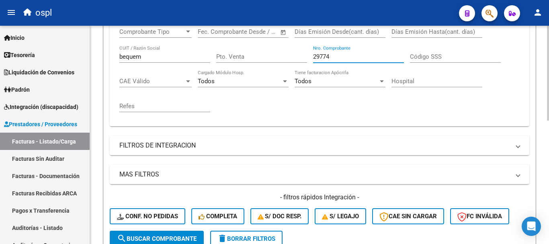
drag, startPoint x: 349, startPoint y: 57, endPoint x: 278, endPoint y: 51, distance: 71.4
click at [278, 51] on div "Comprobante Tipo Comprobante Tipo Fecha inicio – Fecha fin Fec. Comprobante Des…" at bounding box center [319, 69] width 400 height 99
type input "6"
click at [167, 240] on span "search Buscar Comprobante" at bounding box center [157, 238] width 80 height 7
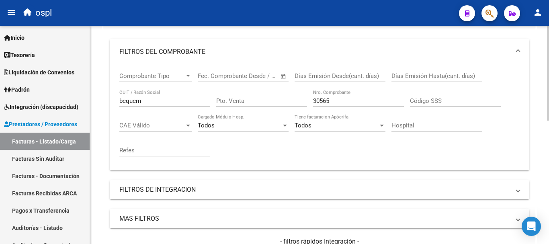
scroll to position [104, 0]
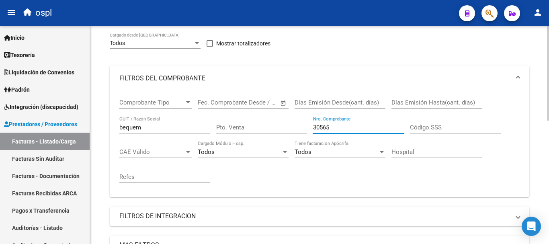
drag, startPoint x: 346, startPoint y: 124, endPoint x: 264, endPoint y: 125, distance: 81.2
click at [264, 125] on div "Comprobante Tipo Comprobante Tipo Fecha inicio – Fecha fin Fec. Comprobante Des…" at bounding box center [319, 140] width 400 height 99
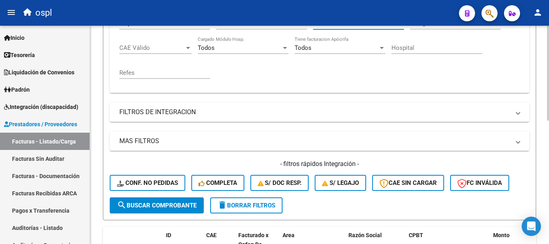
scroll to position [225, 0]
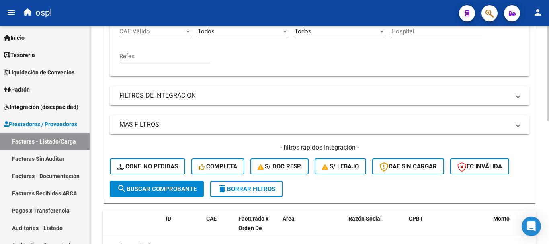
click at [166, 184] on button "search Buscar Comprobante" at bounding box center [157, 189] width 94 height 16
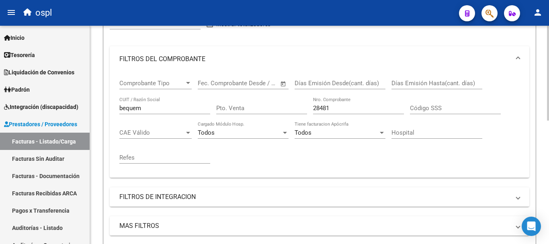
scroll to position [122, 0]
drag, startPoint x: 336, startPoint y: 105, endPoint x: 287, endPoint y: 106, distance: 48.6
click at [287, 106] on div "Comprobante Tipo Comprobante Tipo Fecha inicio – Fecha fin Fec. Comprobante Des…" at bounding box center [319, 122] width 400 height 99
click at [342, 104] on div "28481 Nro. Comprobante" at bounding box center [358, 106] width 91 height 17
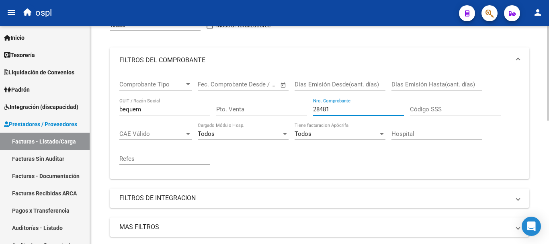
drag, startPoint x: 340, startPoint y: 106, endPoint x: 276, endPoint y: 106, distance: 64.7
click at [276, 106] on div "Comprobante Tipo Comprobante Tipo Fecha inicio – Fecha fin Fec. Comprobante Des…" at bounding box center [319, 122] width 400 height 99
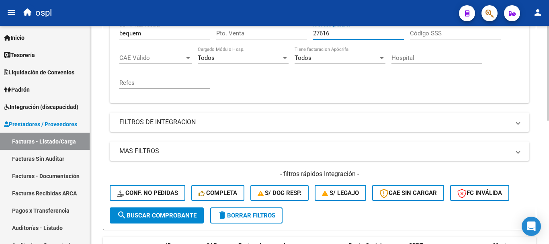
scroll to position [203, 0]
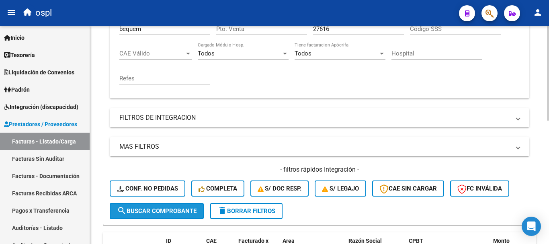
click at [170, 215] on button "search Buscar Comprobante" at bounding box center [157, 211] width 94 height 16
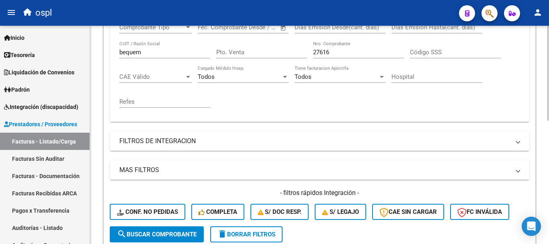
scroll to position [162, 0]
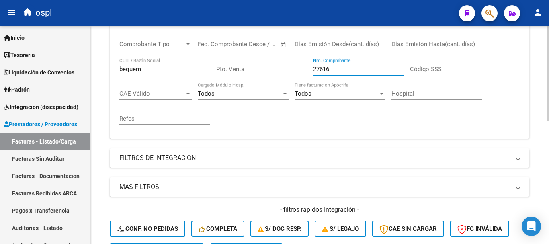
drag, startPoint x: 354, startPoint y: 68, endPoint x: 267, endPoint y: 57, distance: 87.9
click at [267, 57] on div "Comprobante Tipo Comprobante Tipo Fecha inicio – Fecha fin Fec. Comprobante Des…" at bounding box center [319, 82] width 400 height 99
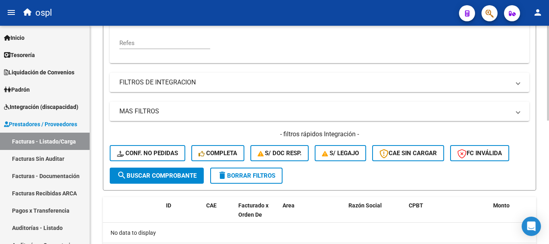
scroll to position [243, 0]
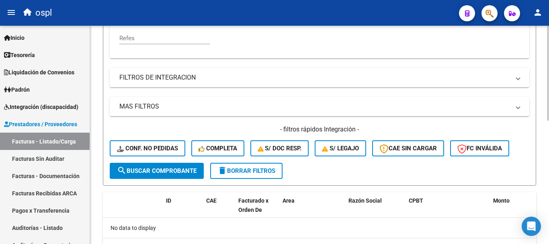
click at [181, 173] on span "search Buscar Comprobante" at bounding box center [157, 170] width 80 height 7
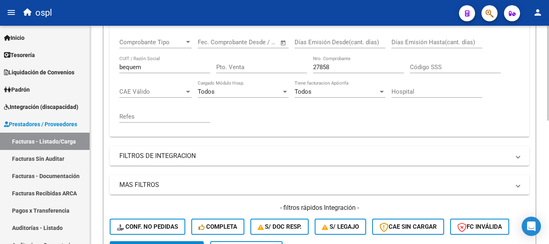
scroll to position [162, 0]
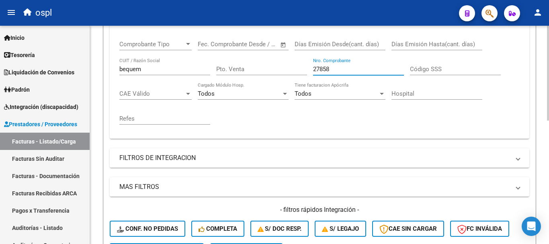
drag, startPoint x: 342, startPoint y: 70, endPoint x: 280, endPoint y: 60, distance: 63.1
click at [280, 60] on div "Comprobante Tipo Comprobante Tipo Fecha inicio – Fecha fin Fec. Comprobante Des…" at bounding box center [319, 82] width 400 height 99
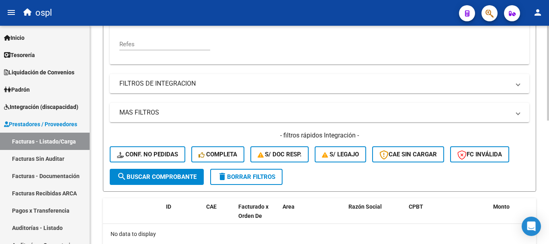
scroll to position [243, 0]
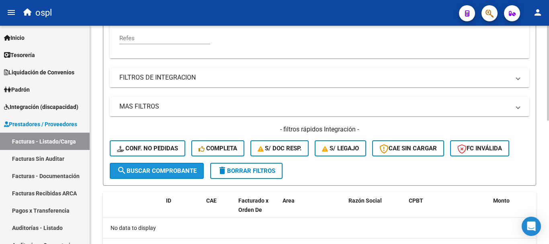
click at [168, 171] on span "search Buscar Comprobante" at bounding box center [157, 170] width 80 height 7
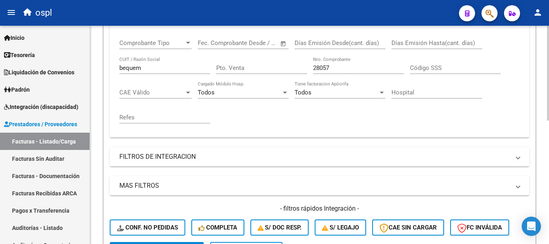
scroll to position [162, 0]
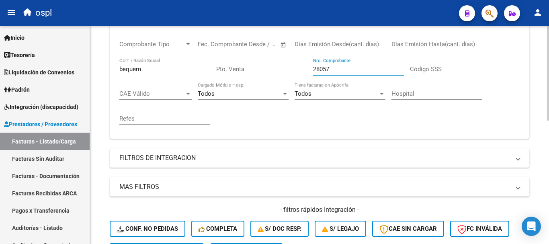
drag, startPoint x: 335, startPoint y: 68, endPoint x: 295, endPoint y: 62, distance: 41.0
click at [295, 62] on div "Comprobante Tipo Comprobante Tipo Fecha inicio – Fecha fin Fec. Comprobante Des…" at bounding box center [319, 82] width 400 height 99
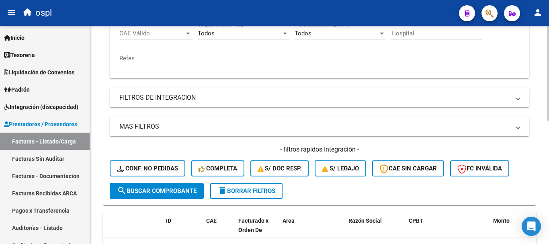
scroll to position [241, 0]
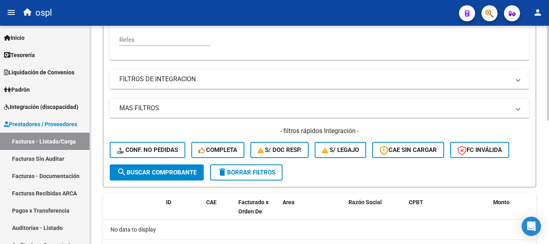
click at [150, 172] on span "search Buscar Comprobante" at bounding box center [157, 172] width 80 height 7
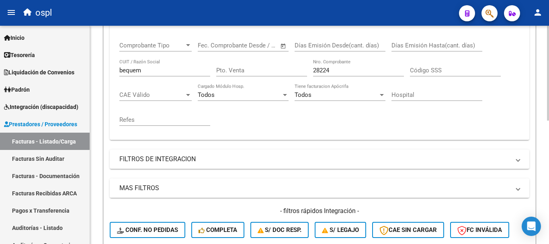
scroll to position [161, 0]
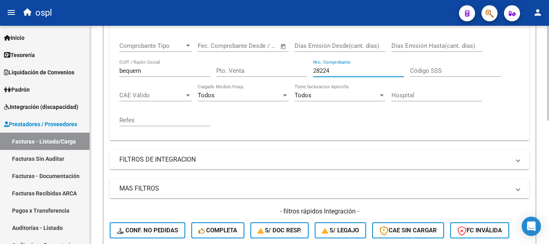
click at [338, 72] on input "28224" at bounding box center [358, 70] width 91 height 7
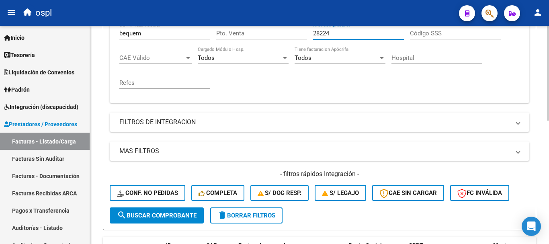
scroll to position [241, 0]
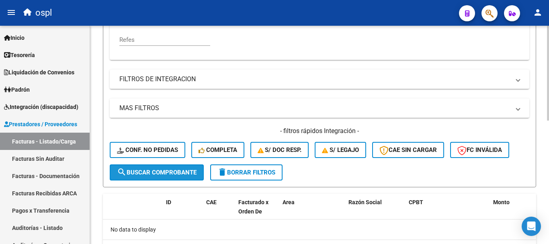
click at [173, 172] on span "search Buscar Comprobante" at bounding box center [157, 172] width 80 height 7
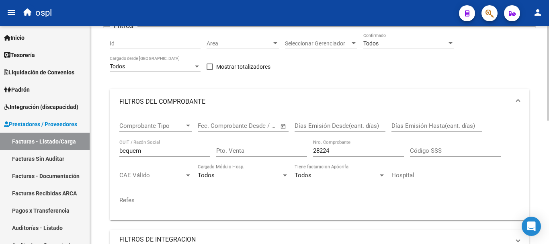
scroll to position [80, 0]
drag, startPoint x: 257, startPoint y: 150, endPoint x: 225, endPoint y: 141, distance: 33.7
click at [222, 144] on div "Comprobante Tipo Comprobante Tipo Fecha inicio – Fecha fin Fec. Comprobante Des…" at bounding box center [319, 164] width 400 height 99
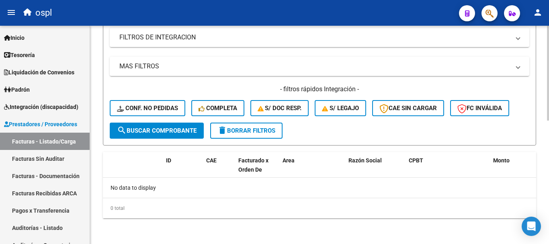
click at [140, 126] on button "search Buscar Comprobante" at bounding box center [157, 131] width 94 height 16
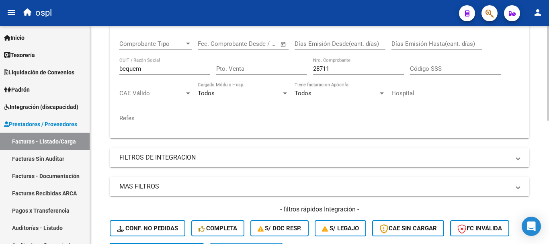
scroll to position [162, 0]
drag, startPoint x: 353, startPoint y: 68, endPoint x: 262, endPoint y: 52, distance: 93.0
click at [262, 52] on div "Comprobante Tipo Comprobante Tipo Fecha inicio – Fecha fin Fec. Comprobante Des…" at bounding box center [319, 82] width 400 height 99
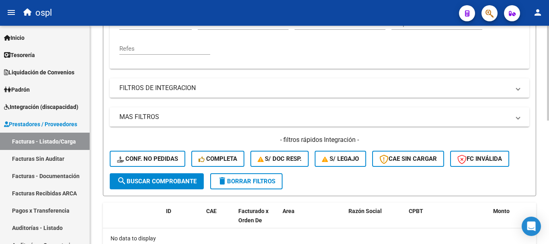
scroll to position [243, 0]
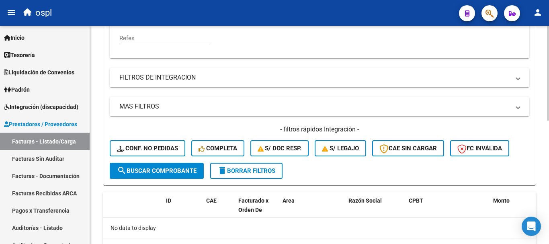
type input "28224"
click at [166, 171] on span "search Buscar Comprobante" at bounding box center [157, 170] width 80 height 7
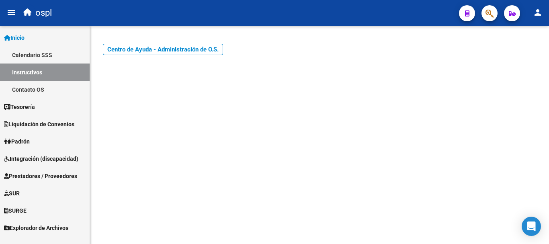
click at [29, 173] on span "Prestadores / Proveedores" at bounding box center [40, 176] width 73 height 9
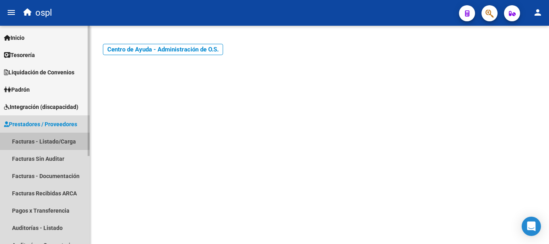
click at [53, 141] on link "Facturas - Listado/Carga" at bounding box center [45, 141] width 90 height 17
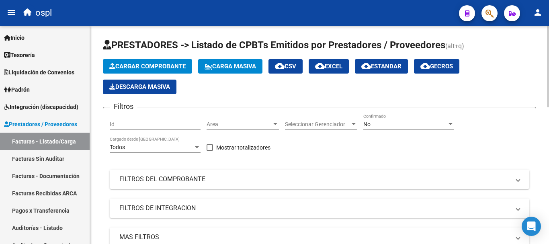
click at [372, 120] on div "No Confirmado" at bounding box center [408, 122] width 91 height 16
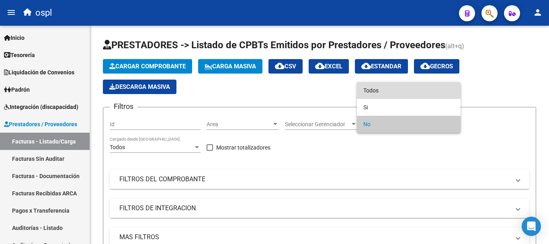
click at [383, 88] on span "Todos" at bounding box center [408, 90] width 91 height 17
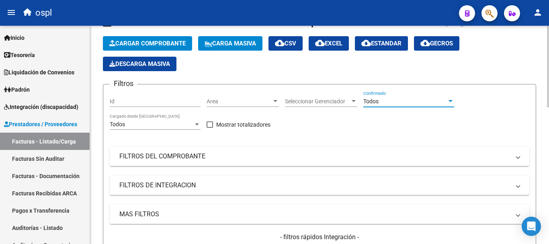
scroll to position [40, 0]
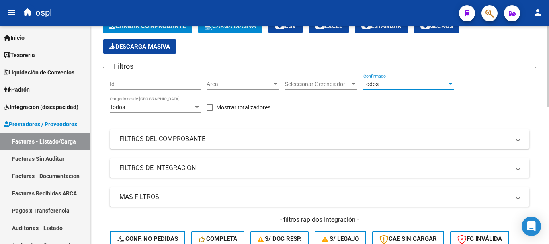
click at [148, 166] on mat-panel-title "FILTROS DE INTEGRACION" at bounding box center [314, 168] width 391 height 9
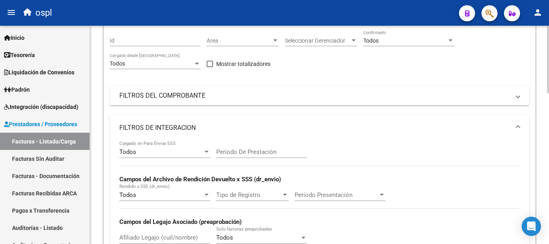
scroll to position [80, 0]
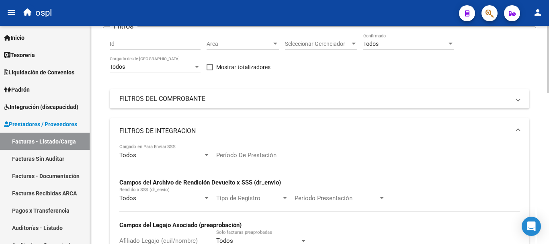
click at [136, 99] on mat-panel-title "FILTROS DEL COMPROBANTE" at bounding box center [314, 98] width 391 height 9
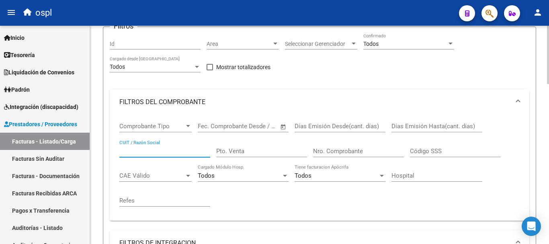
click at [131, 149] on input "CUIT / Razón Social" at bounding box center [164, 150] width 91 height 7
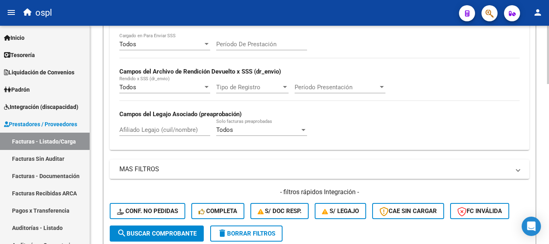
scroll to position [362, 0]
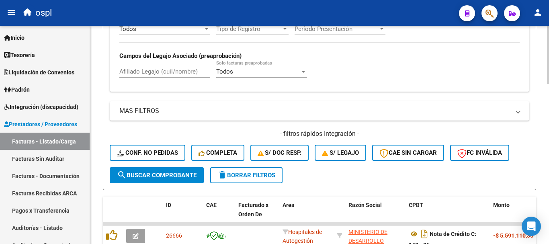
type input "bequem"
click at [184, 174] on span "search Buscar Comprobante" at bounding box center [157, 175] width 80 height 7
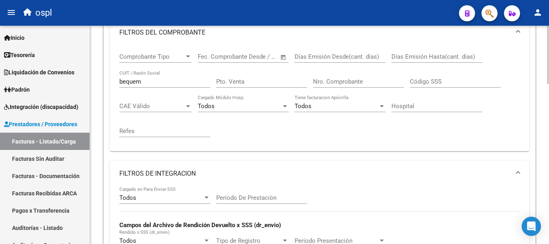
scroll to position [121, 0]
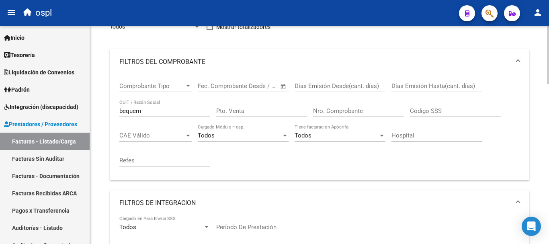
click at [353, 109] on input "Nro. Comprobante" at bounding box center [358, 110] width 91 height 7
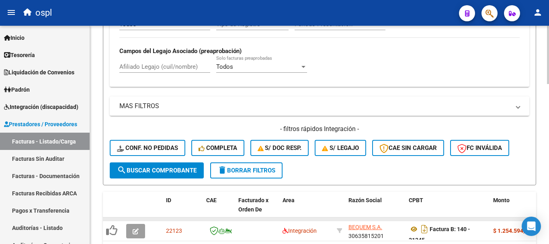
scroll to position [402, 0]
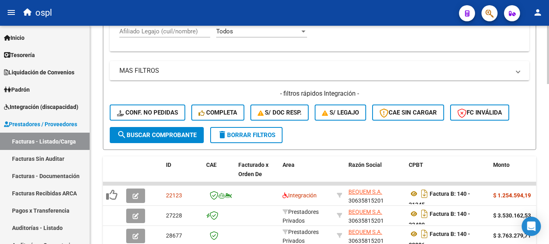
click at [183, 138] on span "search Buscar Comprobante" at bounding box center [157, 134] width 80 height 7
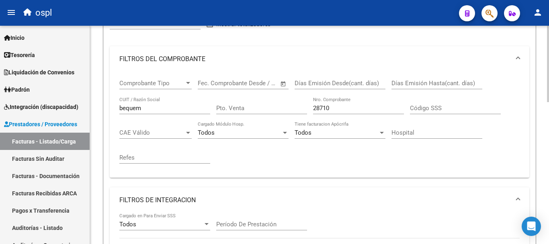
scroll to position [121, 0]
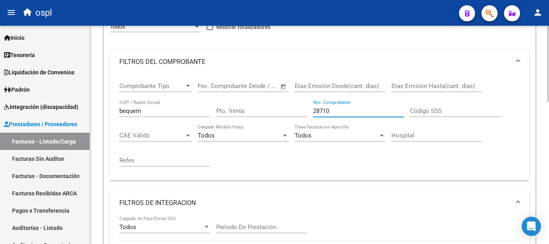
drag, startPoint x: 333, startPoint y: 110, endPoint x: 279, endPoint y: 98, distance: 55.5
click at [279, 99] on div "Comprobante Tipo Comprobante Tipo Fecha inicio – Fecha fin Fec. Comprobante Des…" at bounding box center [319, 124] width 400 height 99
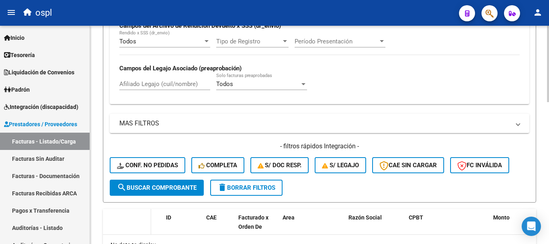
scroll to position [362, 0]
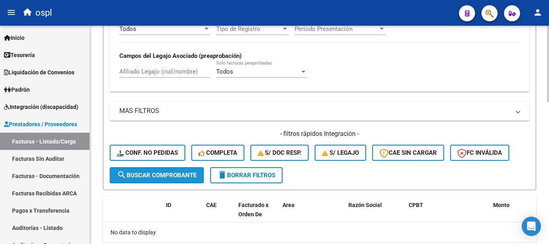
click at [149, 173] on span "search Buscar Comprobante" at bounding box center [157, 175] width 80 height 7
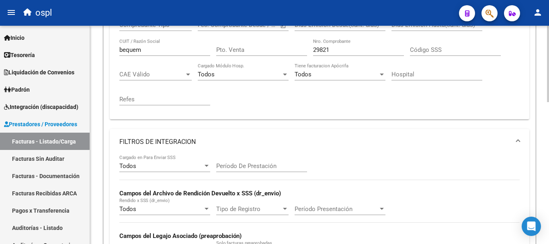
scroll to position [165, 0]
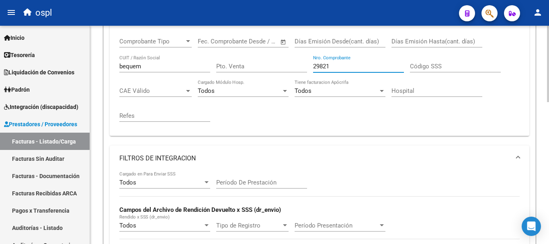
drag, startPoint x: 338, startPoint y: 63, endPoint x: 285, endPoint y: 60, distance: 52.3
click at [285, 60] on div "Comprobante Tipo Comprobante Tipo Fecha inicio – Fecha fin Fec. Comprobante Des…" at bounding box center [319, 79] width 400 height 99
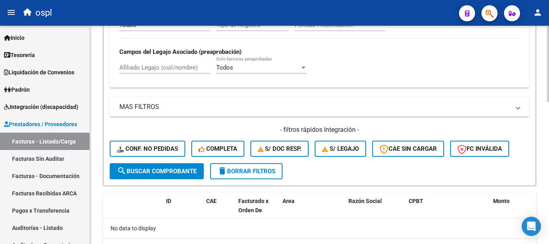
scroll to position [366, 0]
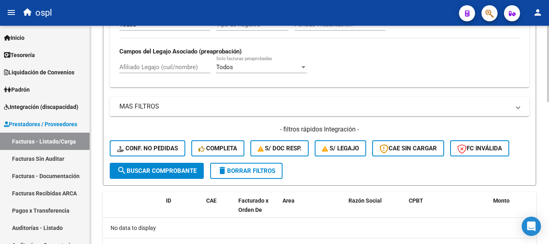
click at [160, 166] on button "search Buscar Comprobante" at bounding box center [157, 171] width 94 height 16
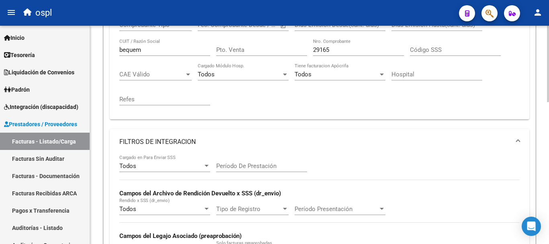
scroll to position [165, 0]
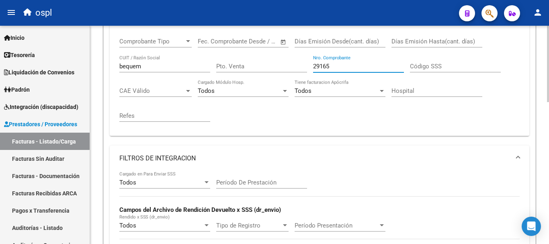
drag, startPoint x: 336, startPoint y: 65, endPoint x: 270, endPoint y: 46, distance: 68.2
click at [270, 46] on div "Comprobante Tipo Comprobante Tipo Fecha inicio – Fecha fin Fec. Comprobante Des…" at bounding box center [319, 79] width 400 height 99
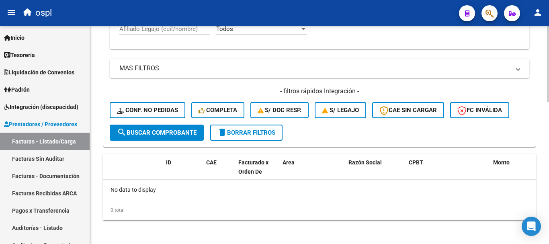
scroll to position [366, 0]
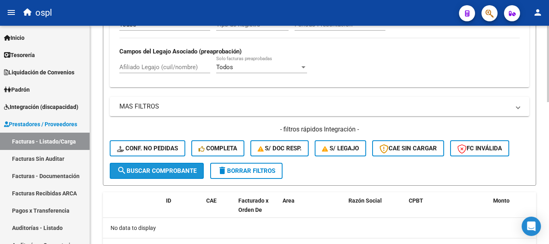
click at [177, 168] on span "search Buscar Comprobante" at bounding box center [157, 170] width 80 height 7
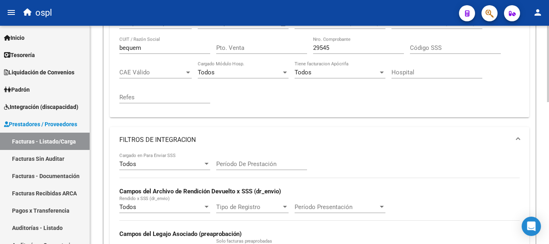
scroll to position [165, 0]
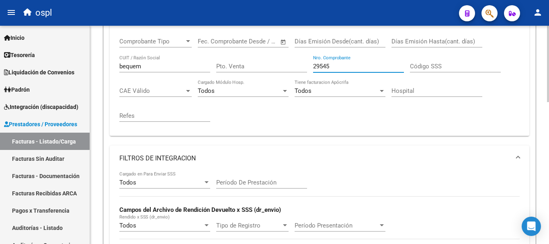
drag, startPoint x: 347, startPoint y: 68, endPoint x: 258, endPoint y: 53, distance: 90.1
click at [258, 53] on div "Comprobante Tipo Comprobante Tipo Fecha inicio – Fecha fin Fec. Comprobante Des…" at bounding box center [319, 79] width 400 height 99
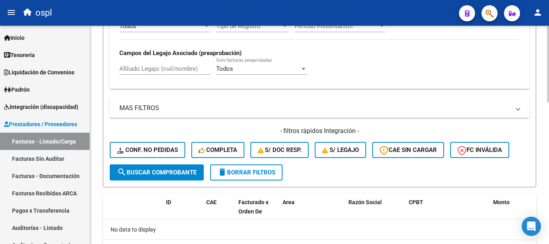
scroll to position [366, 0]
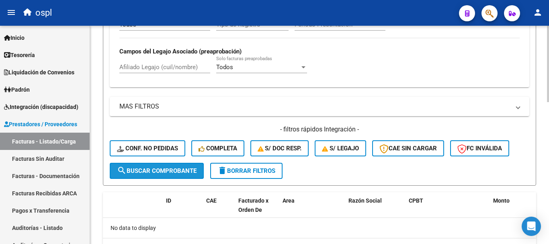
click at [167, 174] on span "search Buscar Comprobante" at bounding box center [157, 170] width 80 height 7
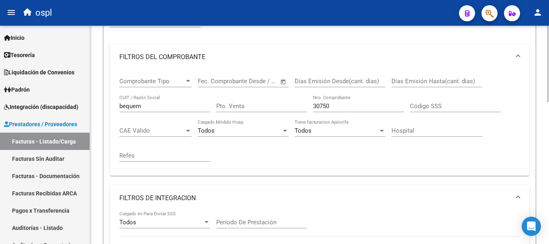
scroll to position [125, 0]
click at [336, 106] on input "30750" at bounding box center [358, 106] width 91 height 7
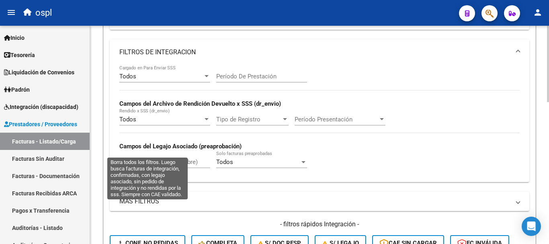
scroll to position [366, 0]
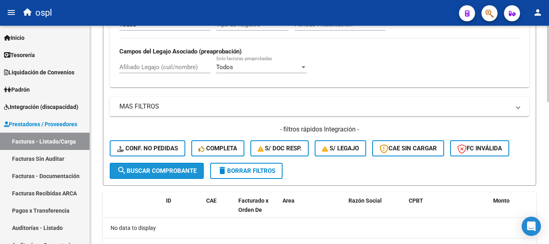
click at [148, 169] on span "search Buscar Comprobante" at bounding box center [157, 170] width 80 height 7
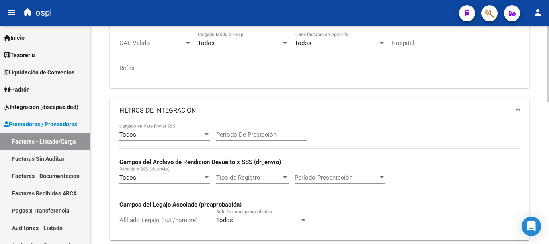
scroll to position [165, 0]
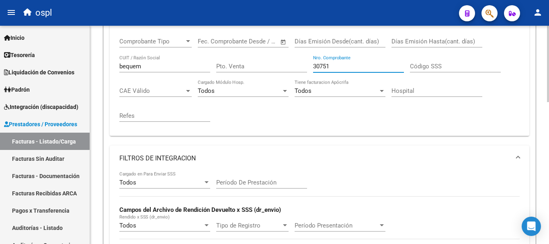
drag, startPoint x: 322, startPoint y: 66, endPoint x: 247, endPoint y: 59, distance: 74.6
click at [247, 59] on div "Comprobante Tipo Comprobante Tipo Fecha inicio – Fecha fin Fec. Comprobante Des…" at bounding box center [319, 79] width 400 height 99
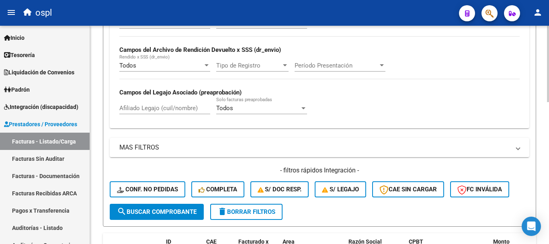
scroll to position [326, 0]
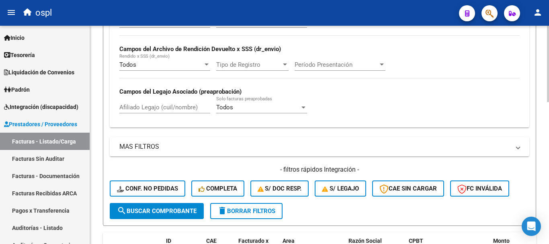
click at [160, 214] on span "search Buscar Comprobante" at bounding box center [157, 210] width 80 height 7
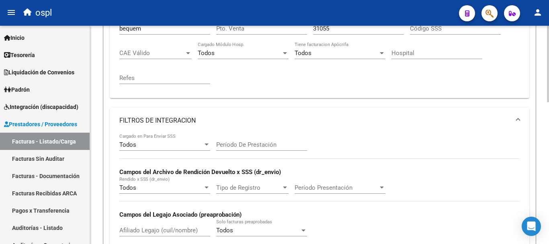
scroll to position [187, 0]
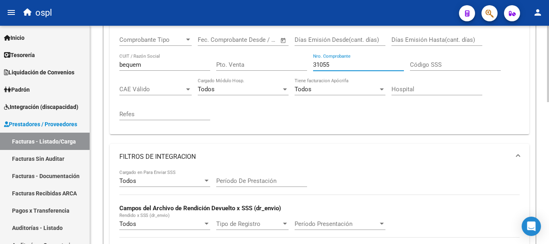
drag, startPoint x: 336, startPoint y: 45, endPoint x: 280, endPoint y: 28, distance: 59.0
click at [280, 28] on div "Filtros Id Area Area Seleccionar Gerenciador Seleccionar Gerenciador Todos Conf…" at bounding box center [320, 154] width 420 height 415
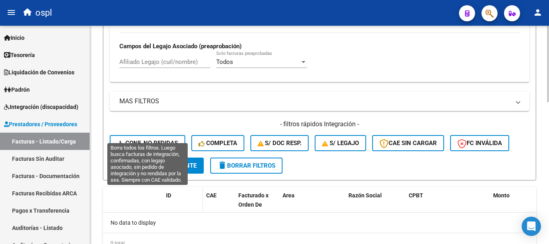
scroll to position [372, 0]
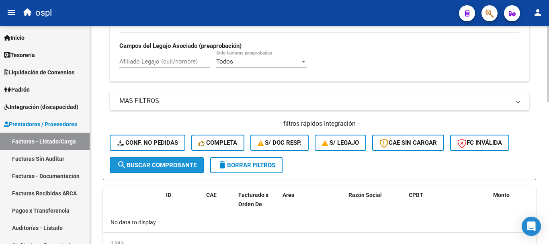
click at [184, 167] on span "search Buscar Comprobante" at bounding box center [157, 165] width 80 height 7
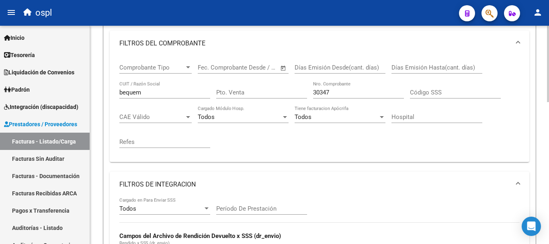
scroll to position [90, 0]
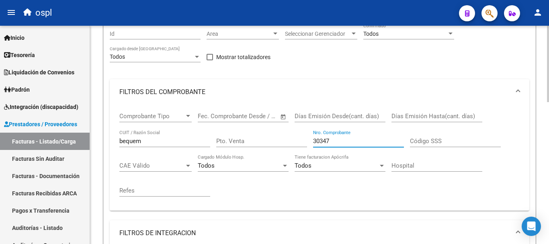
drag, startPoint x: 342, startPoint y: 139, endPoint x: 209, endPoint y: 140, distance: 133.4
click at [209, 140] on div "Comprobante Tipo Comprobante Tipo Fecha inicio – Fecha fin Fec. Comprobante Des…" at bounding box center [319, 154] width 400 height 99
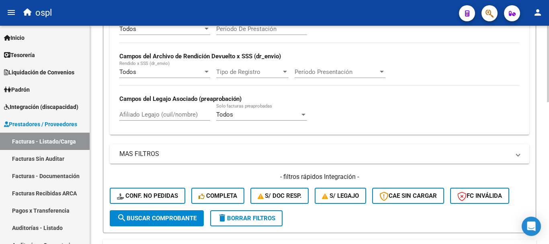
scroll to position [332, 0]
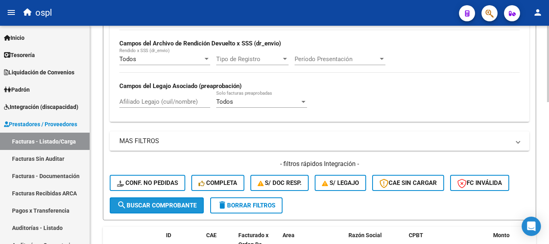
click at [169, 203] on span "search Buscar Comprobante" at bounding box center [157, 205] width 80 height 7
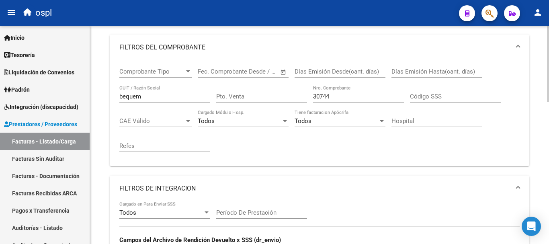
scroll to position [125, 0]
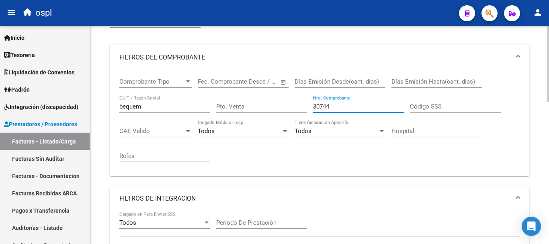
drag, startPoint x: 337, startPoint y: 107, endPoint x: 274, endPoint y: 96, distance: 64.0
click at [274, 96] on div "Comprobante Tipo Comprobante Tipo Fecha inicio – Fecha fin Fec. Comprobante Des…" at bounding box center [319, 119] width 400 height 99
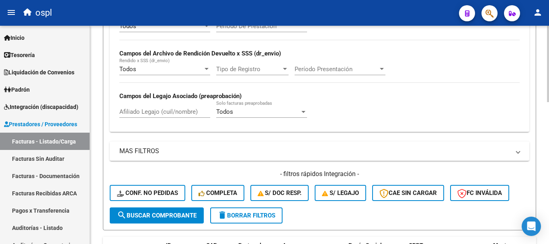
scroll to position [326, 0]
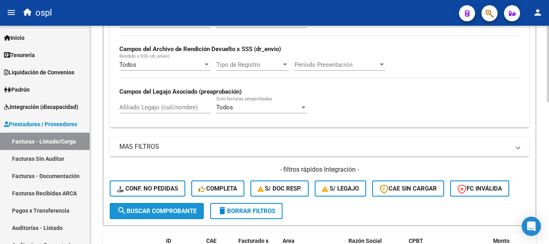
click at [174, 216] on button "search Buscar Comprobante" at bounding box center [157, 211] width 94 height 16
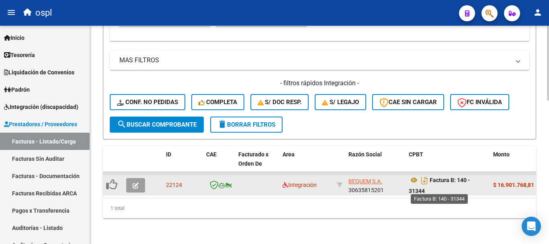
scroll to position [5, 0]
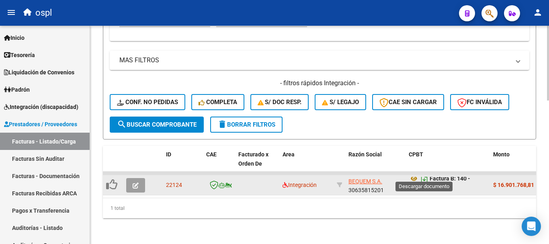
click at [422, 174] on icon "Descargar documento" at bounding box center [424, 178] width 10 height 13
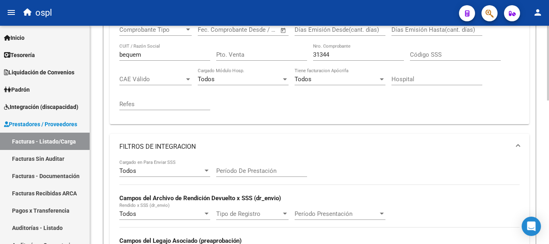
scroll to position [137, 0]
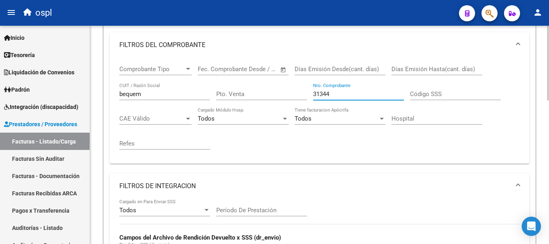
drag, startPoint x: 343, startPoint y: 93, endPoint x: 199, endPoint y: 69, distance: 146.3
click at [198, 70] on div "Comprobante Tipo Comprobante Tipo Fecha inicio – Fecha fin Fec. Comprobante Des…" at bounding box center [319, 107] width 400 height 99
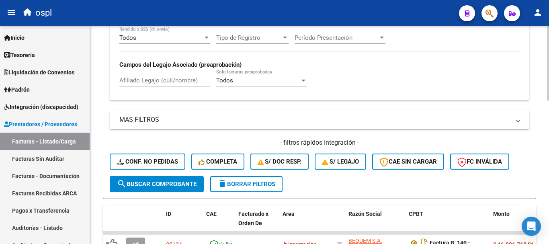
scroll to position [379, 0]
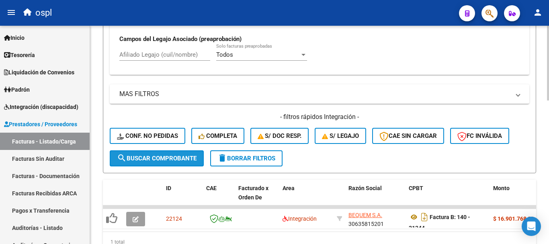
click at [161, 153] on button "search Buscar Comprobante" at bounding box center [157, 158] width 94 height 16
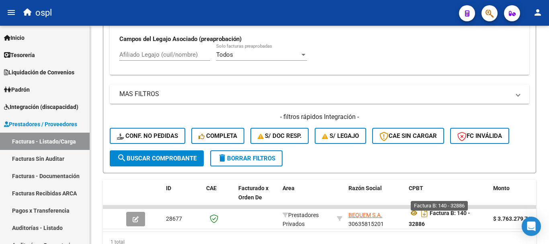
scroll to position [5, 0]
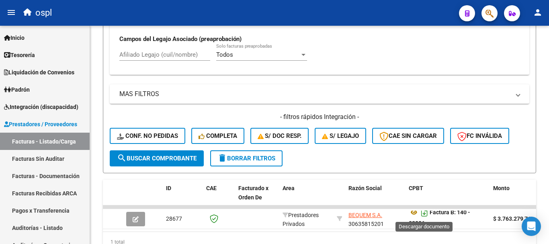
click at [424, 213] on icon "Descargar documento" at bounding box center [424, 212] width 10 height 13
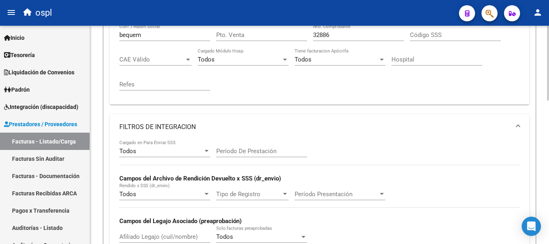
scroll to position [178, 0]
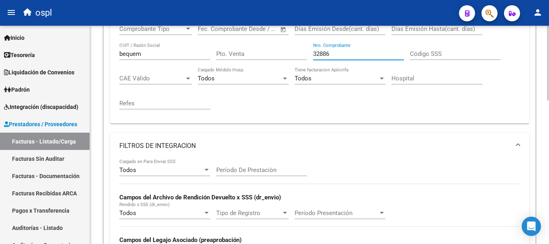
drag, startPoint x: 351, startPoint y: 53, endPoint x: 282, endPoint y: 53, distance: 69.1
click at [282, 53] on div "Comprobante Tipo Comprobante Tipo Fecha inicio – Fecha fin Fec. Comprobante Des…" at bounding box center [319, 67] width 400 height 99
type input "2"
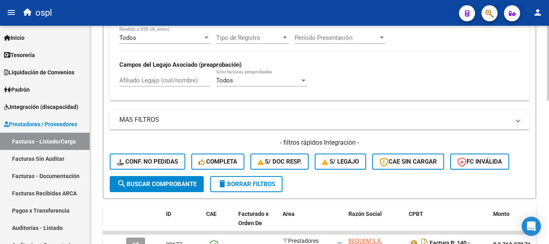
scroll to position [379, 0]
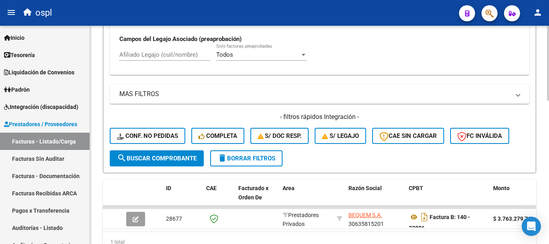
click at [158, 160] on span "search Buscar Comprobante" at bounding box center [157, 158] width 80 height 7
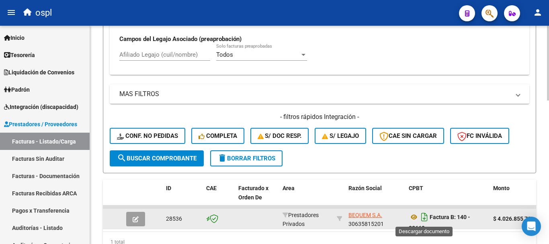
click at [422, 217] on icon "Descargar documento" at bounding box center [424, 217] width 10 height 13
click at [426, 218] on icon "Descargar documento" at bounding box center [424, 217] width 10 height 13
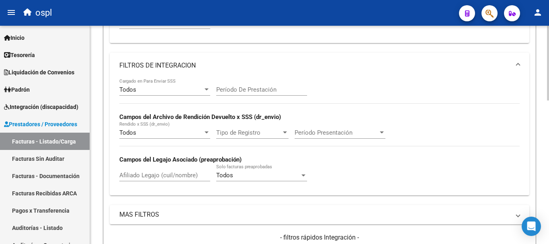
scroll to position [178, 0]
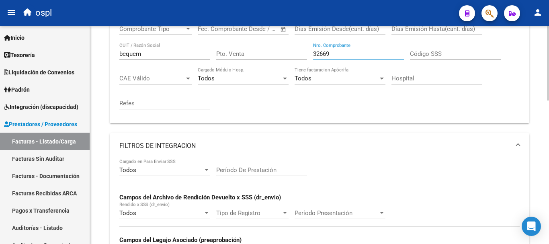
drag, startPoint x: 341, startPoint y: 52, endPoint x: 273, endPoint y: 51, distance: 67.9
click at [273, 51] on div "Comprobante Tipo Comprobante Tipo Fecha inicio – Fecha fin Fec. Comprobante Des…" at bounding box center [319, 67] width 400 height 99
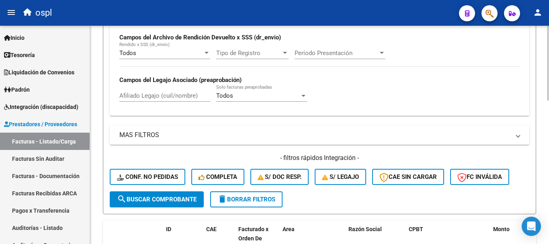
scroll to position [338, 0]
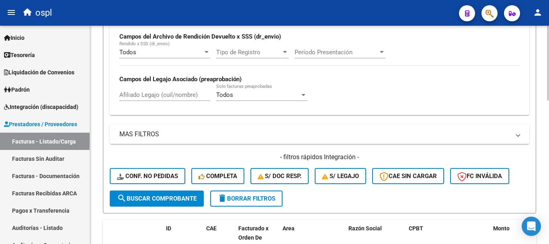
click at [192, 198] on span "search Buscar Comprobante" at bounding box center [157, 198] width 80 height 7
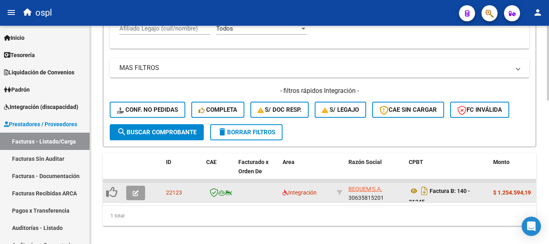
scroll to position [419, 0]
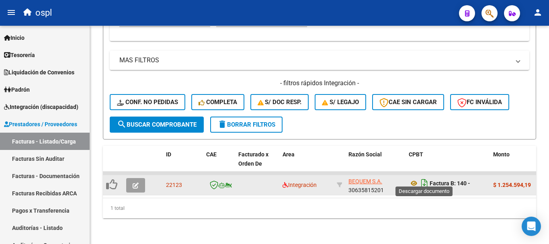
click at [423, 178] on icon "Descargar documento" at bounding box center [424, 183] width 10 height 13
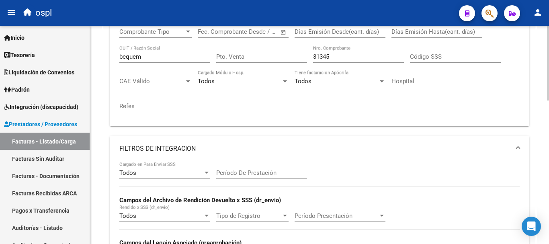
scroll to position [137, 0]
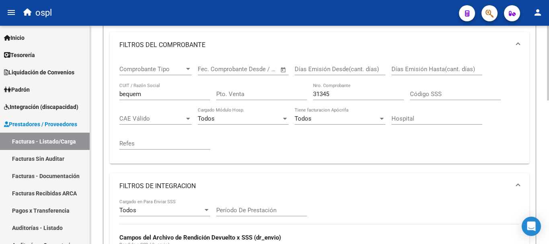
click at [347, 94] on input "31345" at bounding box center [358, 93] width 91 height 7
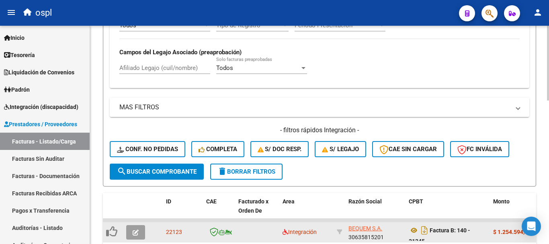
scroll to position [419, 0]
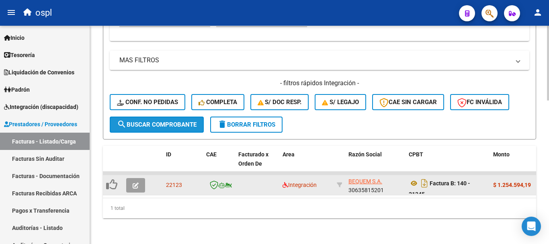
click at [152, 121] on span "search Buscar Comprobante" at bounding box center [157, 124] width 80 height 7
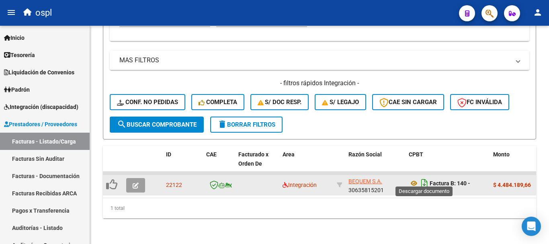
click at [424, 178] on icon "Descargar documento" at bounding box center [424, 183] width 10 height 13
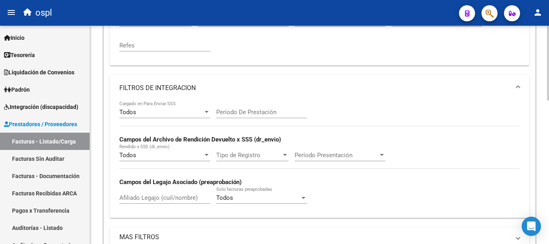
scroll to position [178, 0]
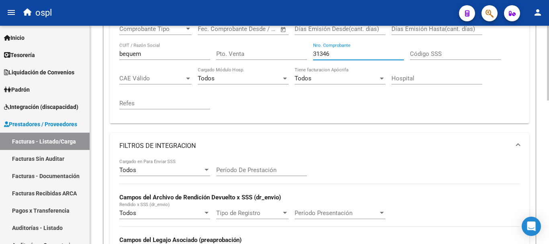
drag, startPoint x: 340, startPoint y: 53, endPoint x: 258, endPoint y: 46, distance: 82.3
click at [258, 46] on div "Comprobante Tipo Comprobante Tipo Fecha inicio – Fecha fin Fec. Comprobante Des…" at bounding box center [319, 67] width 400 height 99
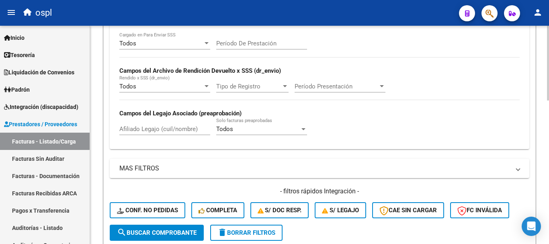
scroll to position [338, 0]
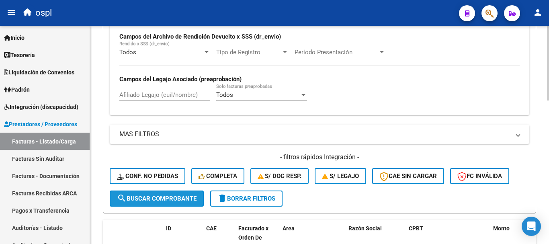
click at [188, 198] on span "search Buscar Comprobante" at bounding box center [157, 198] width 80 height 7
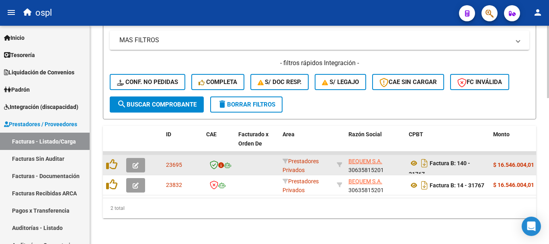
scroll to position [439, 0]
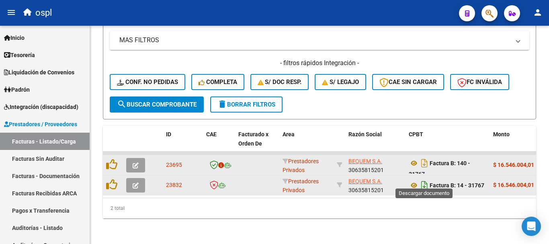
click at [423, 179] on icon "Descargar documento" at bounding box center [424, 185] width 10 height 13
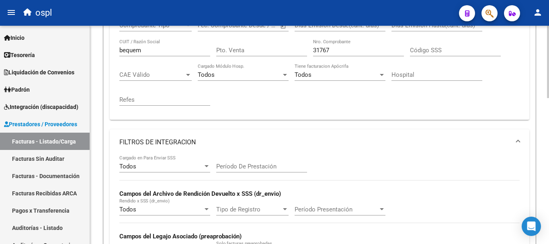
scroll to position [158, 0]
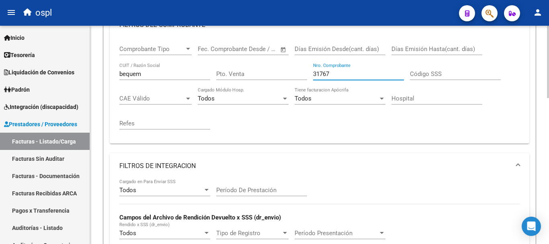
drag, startPoint x: 347, startPoint y: 70, endPoint x: 270, endPoint y: 59, distance: 78.0
click at [270, 59] on div "Comprobante Tipo Comprobante Tipo Fecha inicio – Fecha fin Fec. Comprobante Des…" at bounding box center [319, 87] width 400 height 99
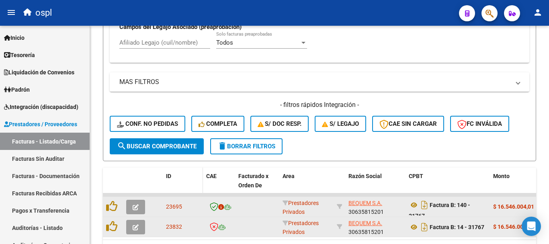
scroll to position [399, 0]
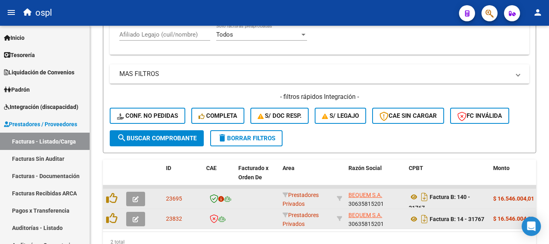
click at [192, 137] on span "search Buscar Comprobante" at bounding box center [157, 138] width 80 height 7
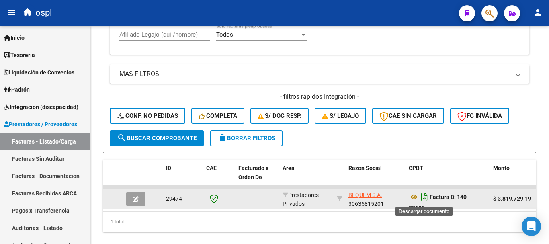
click at [425, 198] on icon "Descargar documento" at bounding box center [424, 196] width 10 height 13
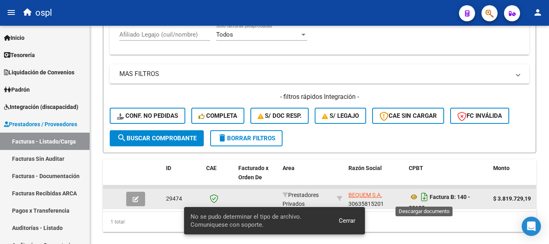
click at [423, 197] on icon "Descargar documento" at bounding box center [424, 196] width 10 height 13
click at [353, 219] on span "Cerrar" at bounding box center [347, 220] width 16 height 7
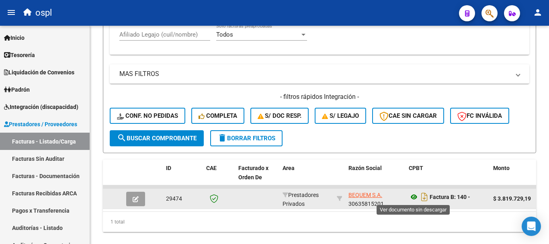
click at [412, 195] on icon at bounding box center [414, 197] width 10 height 10
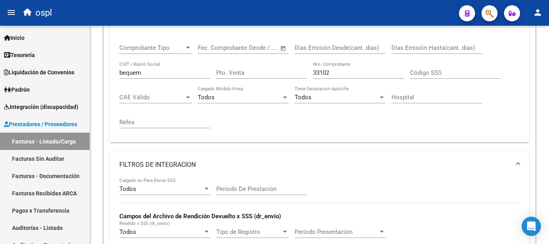
scroll to position [158, 0]
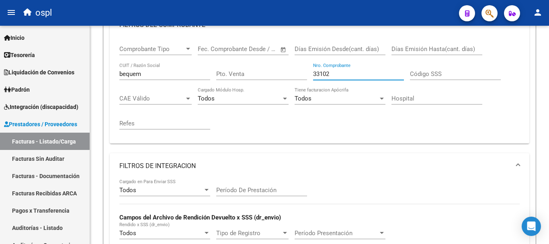
click at [342, 72] on input "33102" at bounding box center [358, 73] width 91 height 7
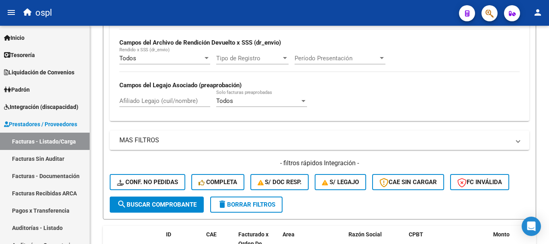
scroll to position [358, 0]
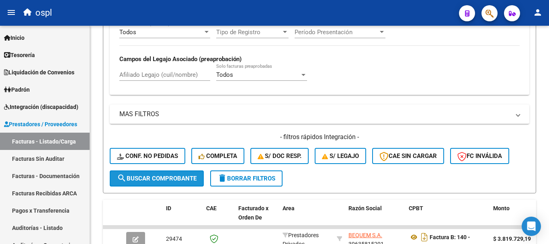
click at [177, 180] on span "search Buscar Comprobante" at bounding box center [157, 178] width 80 height 7
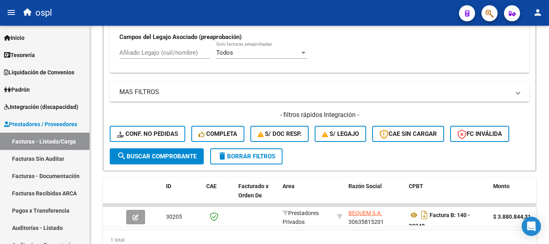
scroll to position [419, 0]
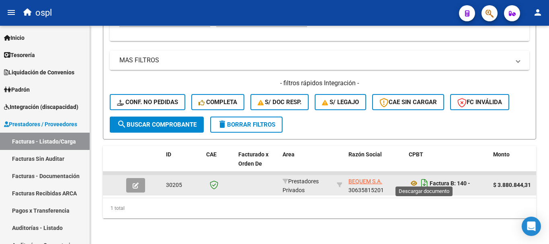
click at [423, 177] on icon "Descargar documento" at bounding box center [424, 183] width 10 height 13
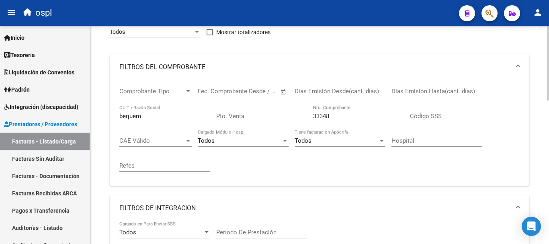
scroll to position [97, 0]
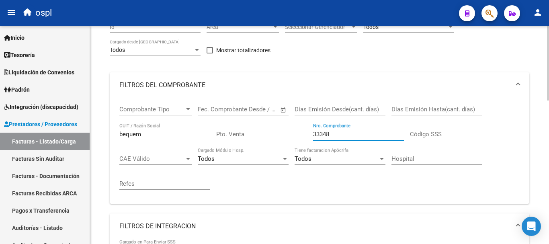
click at [349, 131] on input "33348" at bounding box center [358, 134] width 91 height 7
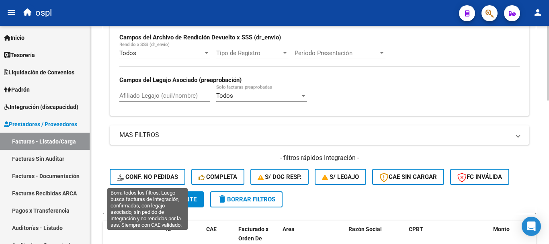
scroll to position [338, 0]
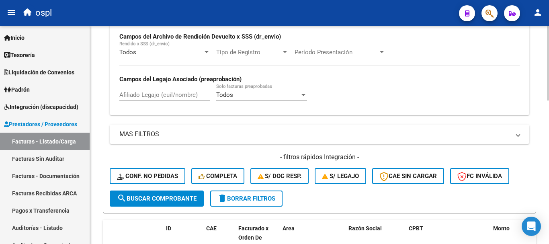
type input "33650"
click at [175, 195] on span "search Buscar Comprobante" at bounding box center [157, 198] width 80 height 7
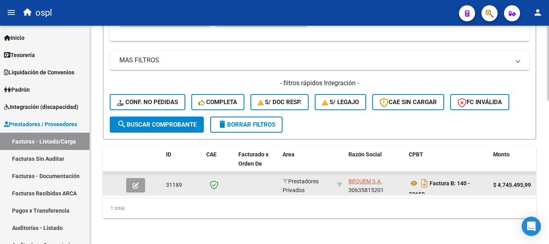
scroll to position [419, 0]
click at [423, 177] on icon "Descargar documento" at bounding box center [424, 183] width 10 height 13
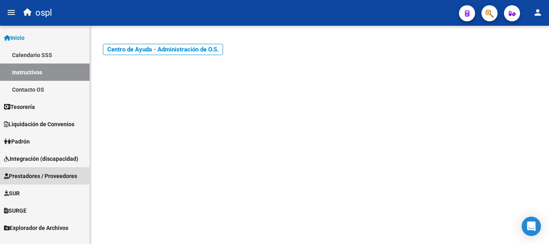
click at [49, 173] on span "Prestadores / Proveedores" at bounding box center [40, 176] width 73 height 9
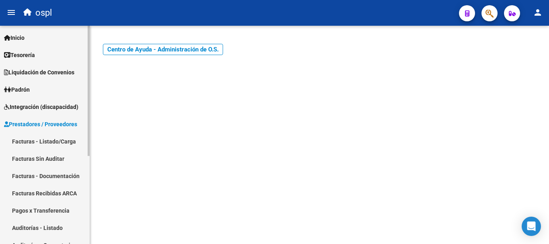
click at [51, 140] on link "Facturas - Listado/Carga" at bounding box center [45, 141] width 90 height 17
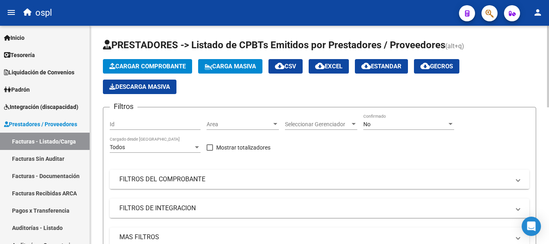
click at [168, 176] on mat-panel-title "FILTROS DEL COMPROBANTE" at bounding box center [314, 179] width 391 height 9
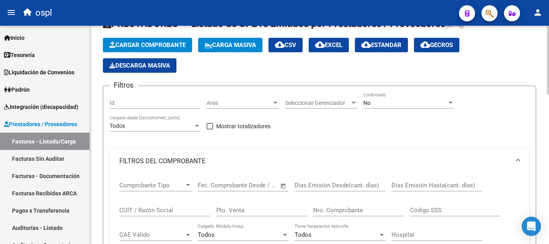
scroll to position [40, 0]
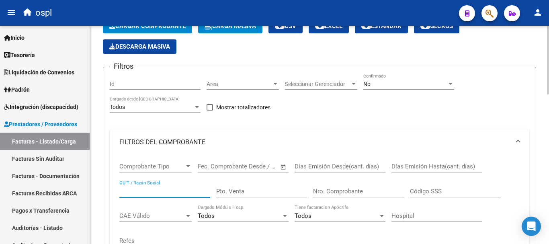
click at [156, 188] on input "CUIT / Razón Social" at bounding box center [164, 191] width 91 height 7
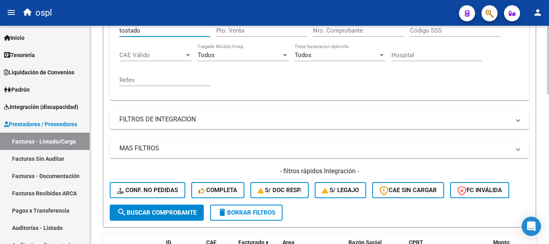
scroll to position [241, 0]
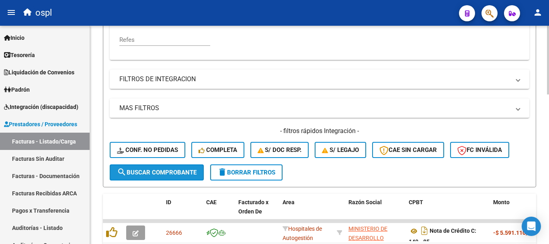
click at [184, 169] on span "search Buscar Comprobante" at bounding box center [157, 172] width 80 height 7
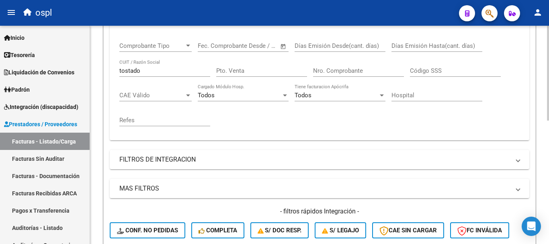
scroll to position [121, 0]
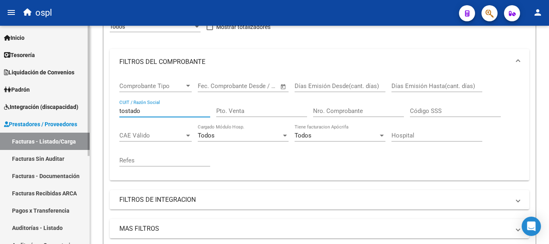
drag, startPoint x: 158, startPoint y: 110, endPoint x: 84, endPoint y: 102, distance: 74.3
click at [84, 102] on mat-sidenav-container "Firma Express Inicio Calendario SSS Instructivos Contacto OS Tesorería Extracto…" at bounding box center [274, 135] width 549 height 218
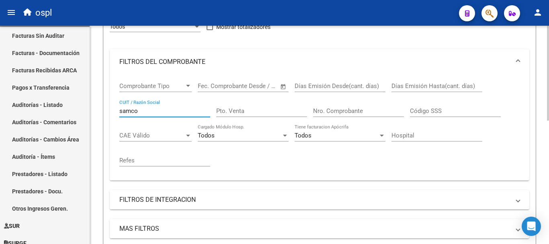
scroll to position [148, 0]
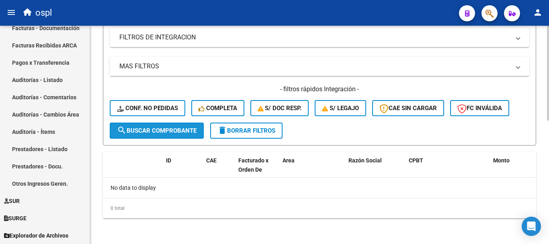
click at [160, 128] on span "search Buscar Comprobante" at bounding box center [157, 130] width 80 height 7
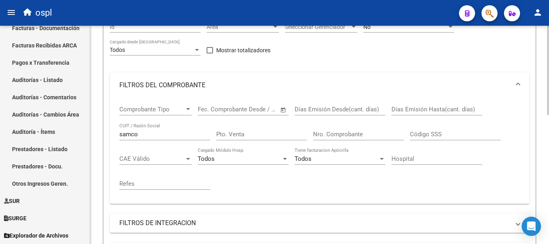
scroll to position [42, 0]
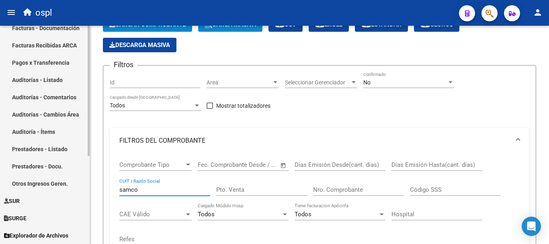
drag, startPoint x: 107, startPoint y: 189, endPoint x: 80, endPoint y: 187, distance: 26.2
click at [80, 188] on mat-sidenav-container "Firma Express Inicio Calendario SSS Instructivos Contacto OS Tesorería Extracto…" at bounding box center [274, 135] width 549 height 218
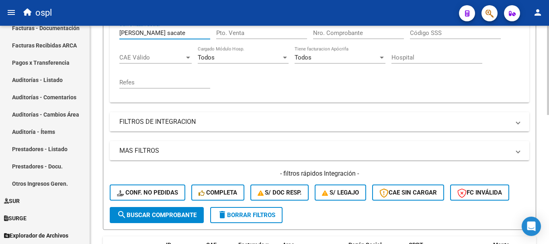
scroll to position [203, 0]
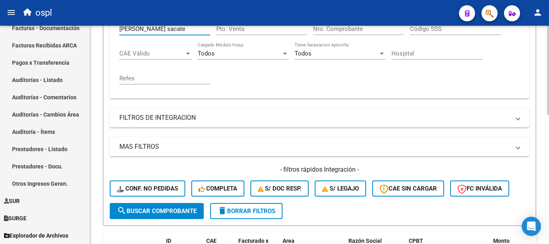
type input "[PERSON_NAME] sacate"
click at [163, 213] on span "search Buscar Comprobante" at bounding box center [157, 210] width 80 height 7
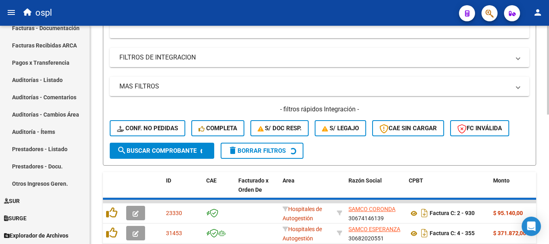
scroll to position [283, 0]
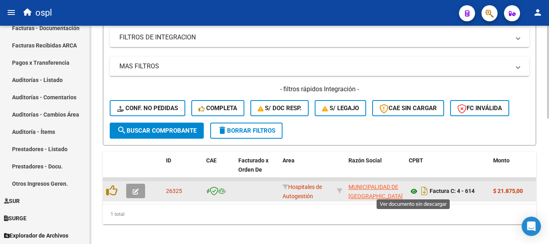
click at [414, 191] on icon at bounding box center [414, 191] width 10 height 10
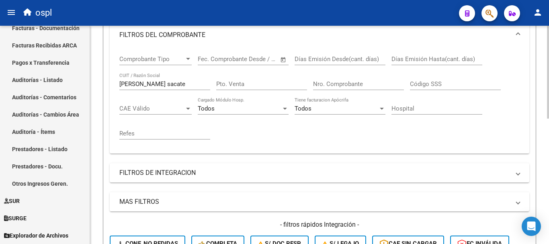
scroll to position [122, 0]
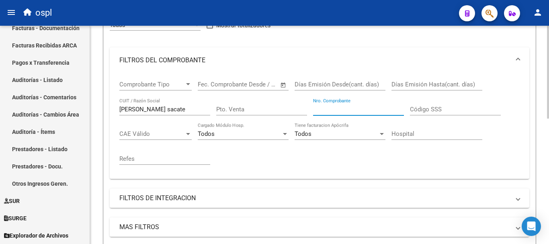
click at [328, 108] on input "Nro. Comprobante" at bounding box center [358, 109] width 91 height 7
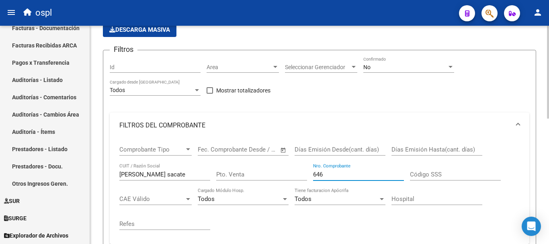
scroll to position [54, 0]
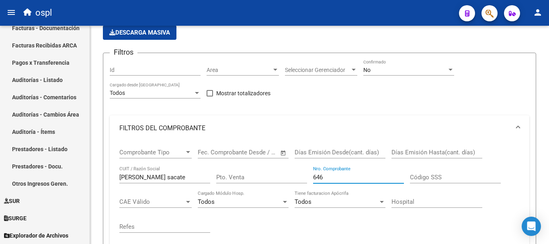
type input "646"
